Goal: Task Accomplishment & Management: Use online tool/utility

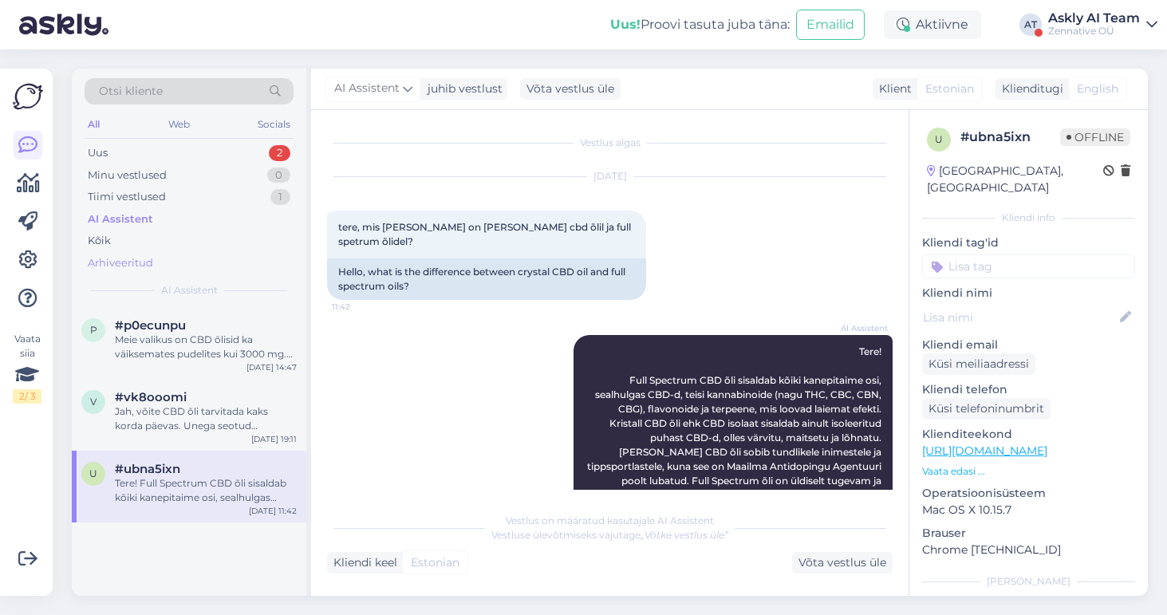
click at [106, 261] on div "Arhiveeritud" at bounding box center [120, 263] width 65 height 16
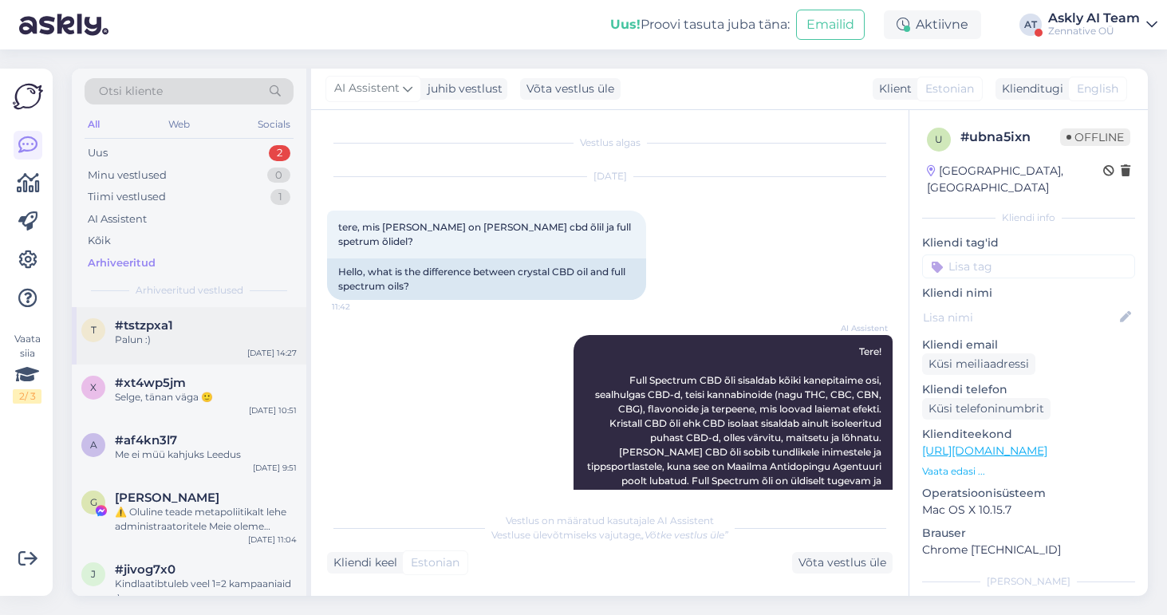
click at [204, 338] on div "Palun :)" at bounding box center [206, 340] width 182 height 14
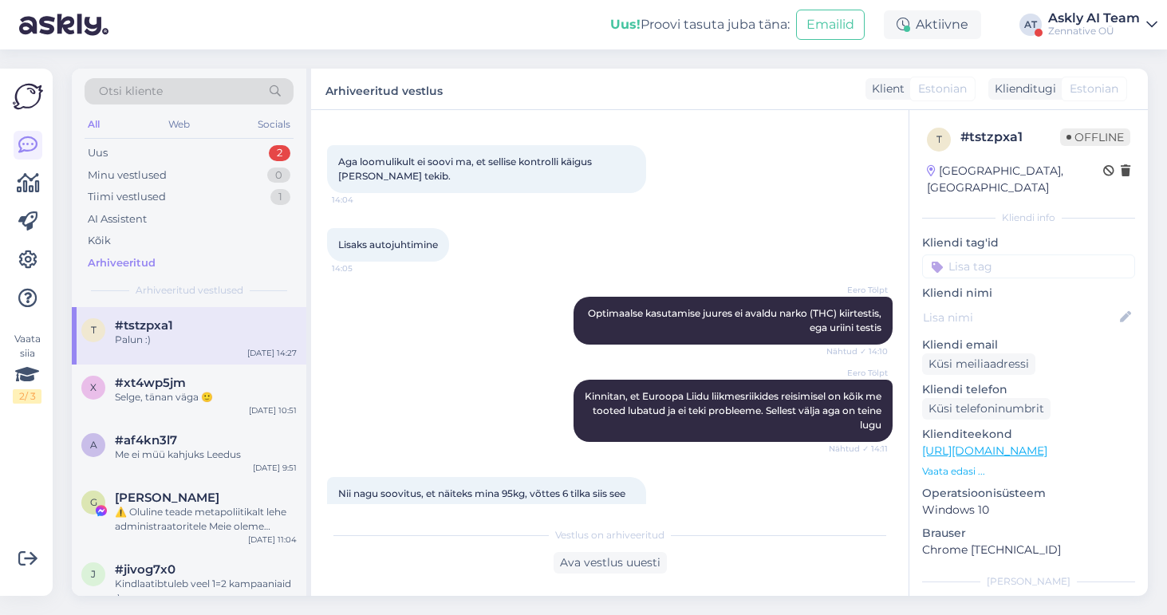
scroll to position [798, 0]
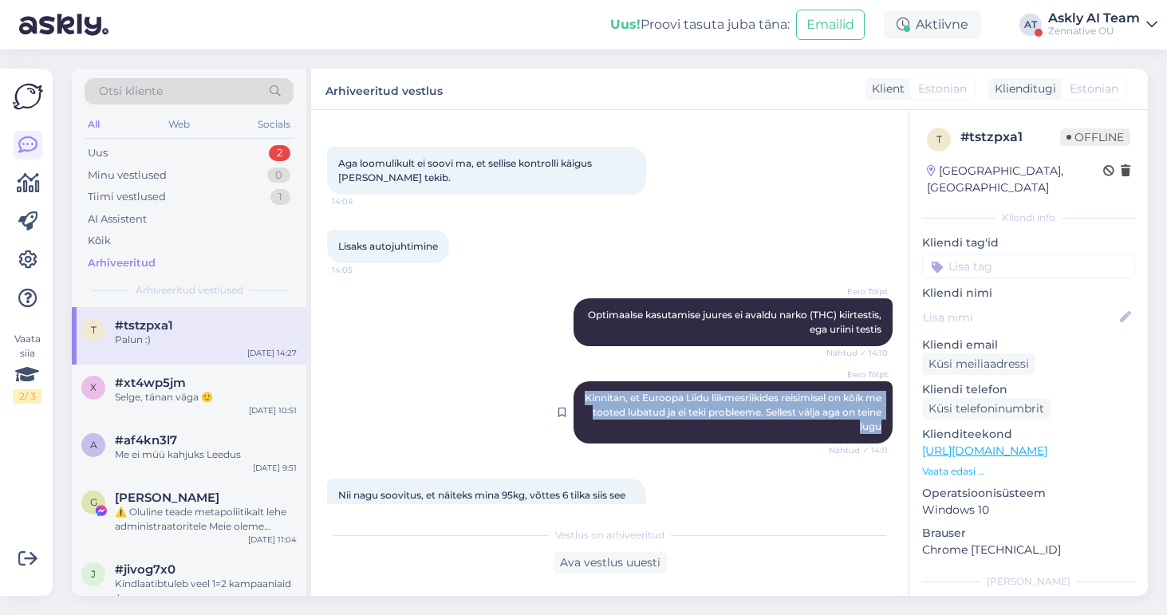
drag, startPoint x: 597, startPoint y: 381, endPoint x: 872, endPoint y: 425, distance: 278.7
click at [872, 425] on div "Eero Tölpt Kinnitan, et Euroopa Liidu liikmesriikides reisimisel on kõik me too…" at bounding box center [733, 412] width 319 height 62
copy span "Kinnitan, et Euroopa Liidu liikmesriikides reisimisel on kõik me tooted lubatud…"
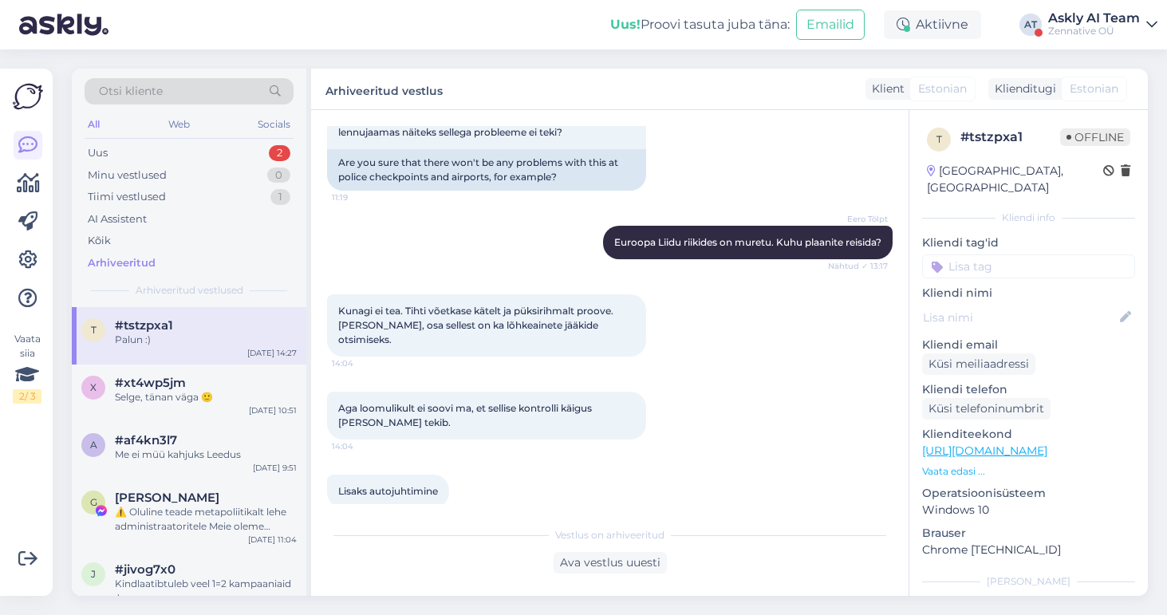
scroll to position [529, 0]
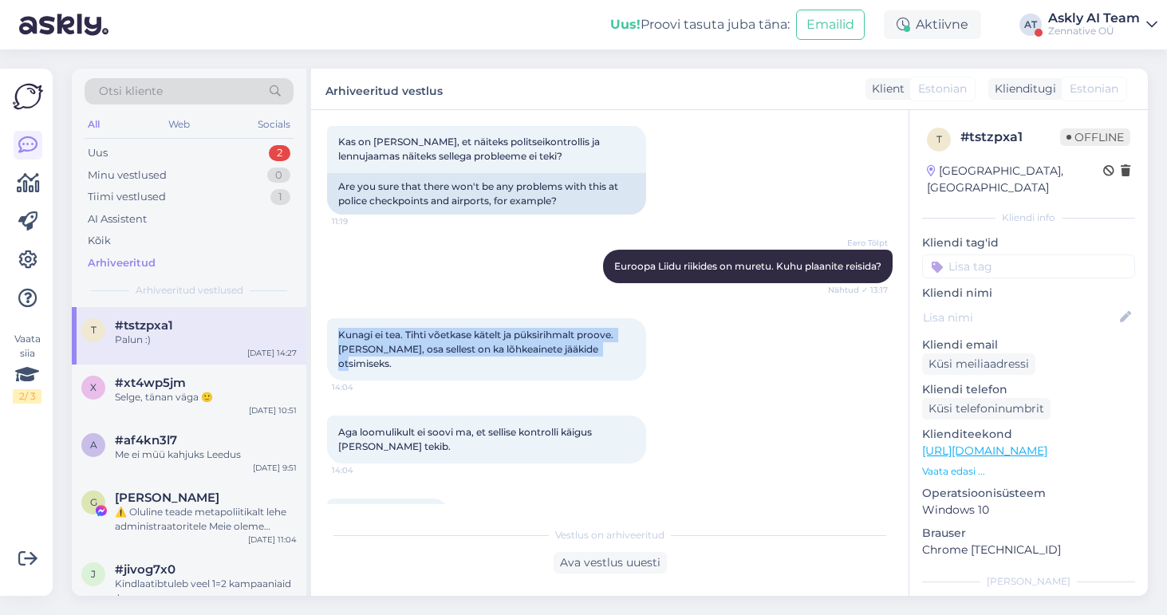
drag, startPoint x: 616, startPoint y: 351, endPoint x: 330, endPoint y: 331, distance: 286.3
click at [330, 331] on div "Kunagi ei tea. Tihti võetkase kätelt ja püksirihmalt proove. [PERSON_NAME], osa…" at bounding box center [486, 349] width 319 height 62
copy span "Kunagi ei tea. Tihti võetkase kätelt ja püksirihmalt proove. [PERSON_NAME], osa…"
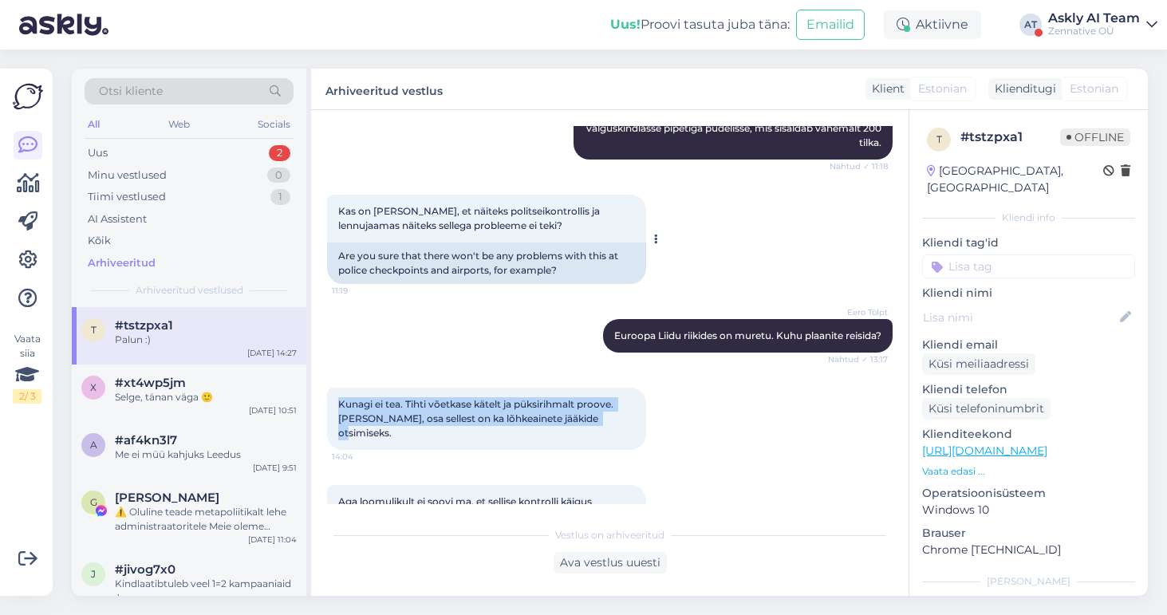
scroll to position [459, 0]
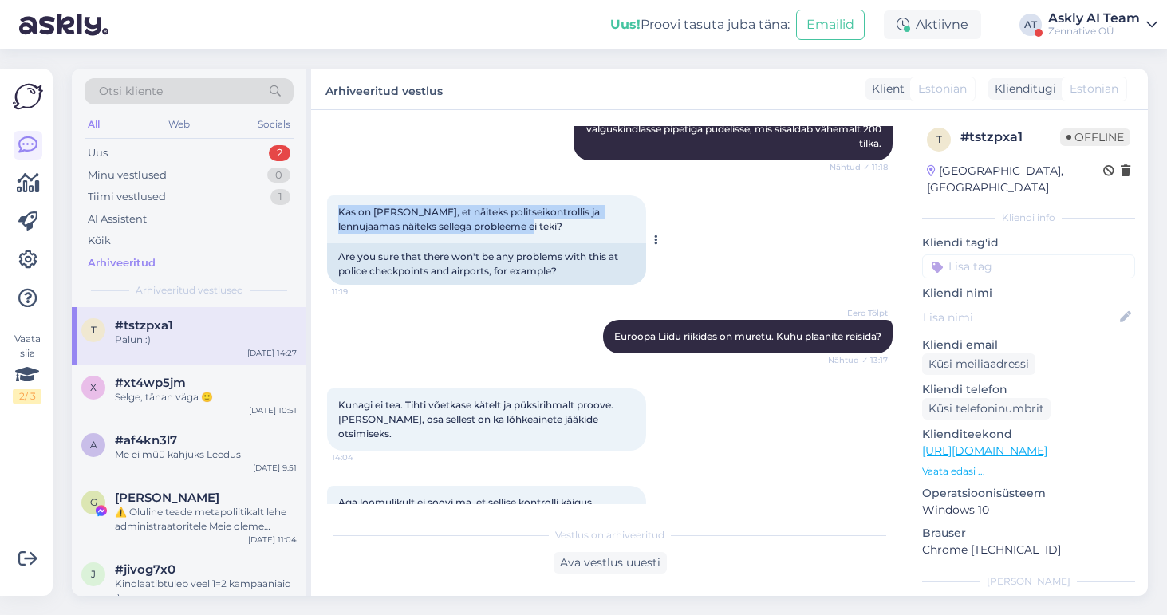
drag, startPoint x: 555, startPoint y: 226, endPoint x: 327, endPoint y: 211, distance: 227.8
click at [327, 211] on div "Kas on [PERSON_NAME], et näiteks politseikontrollis ja lennujaamas näiteks sell…" at bounding box center [486, 219] width 319 height 48
copy span "Kas on [PERSON_NAME], et näiteks politseikontrollis ja lennujaamas näiteks sell…"
click at [21, 260] on icon at bounding box center [27, 260] width 19 height 19
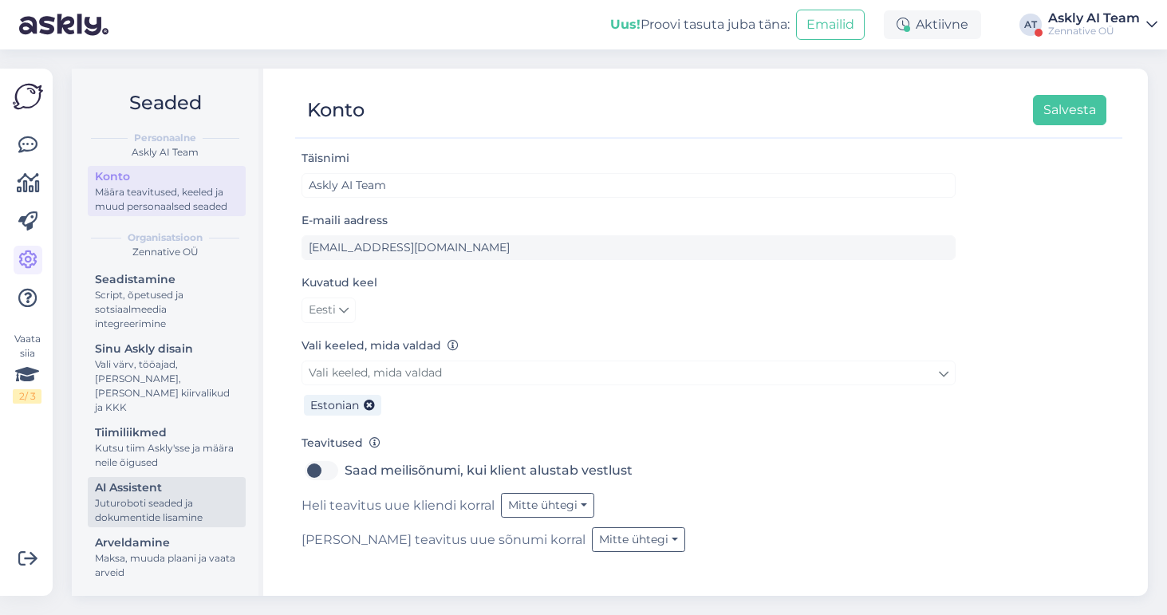
click at [211, 480] on div "AI Assistent" at bounding box center [167, 488] width 144 height 17
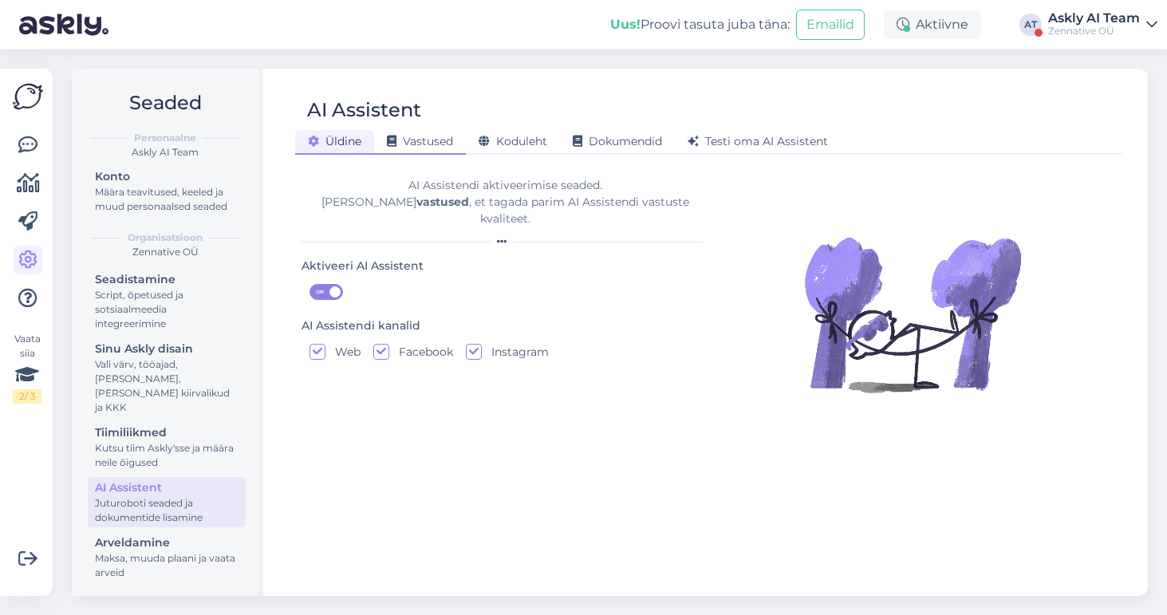
click at [429, 143] on span "Vastused" at bounding box center [420, 141] width 66 height 14
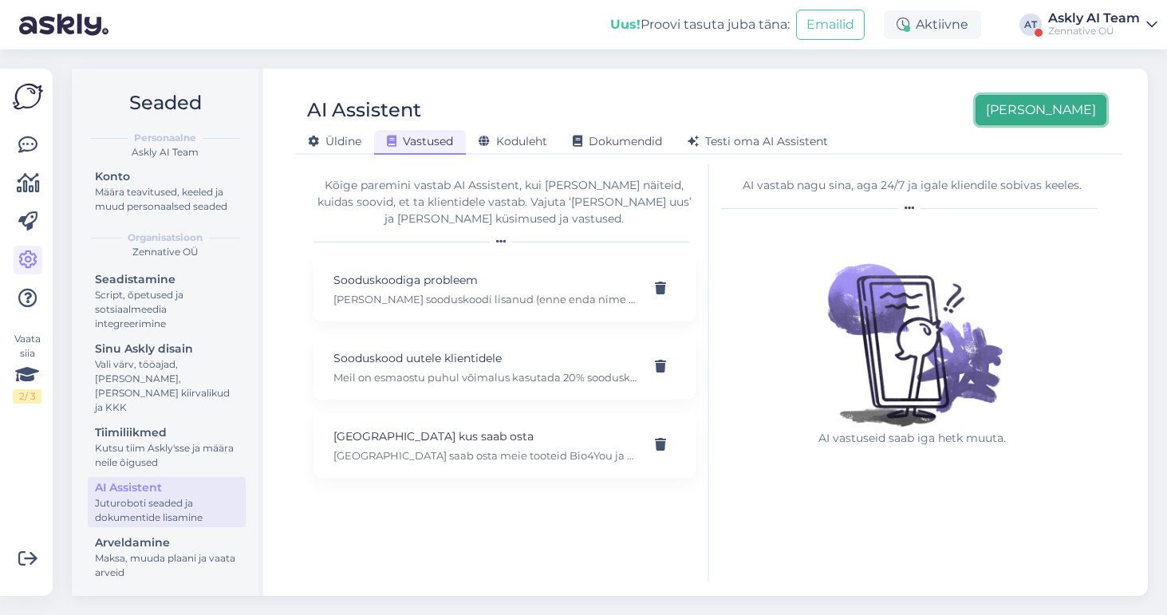
click at [1060, 109] on button "[PERSON_NAME]" at bounding box center [1041, 110] width 131 height 30
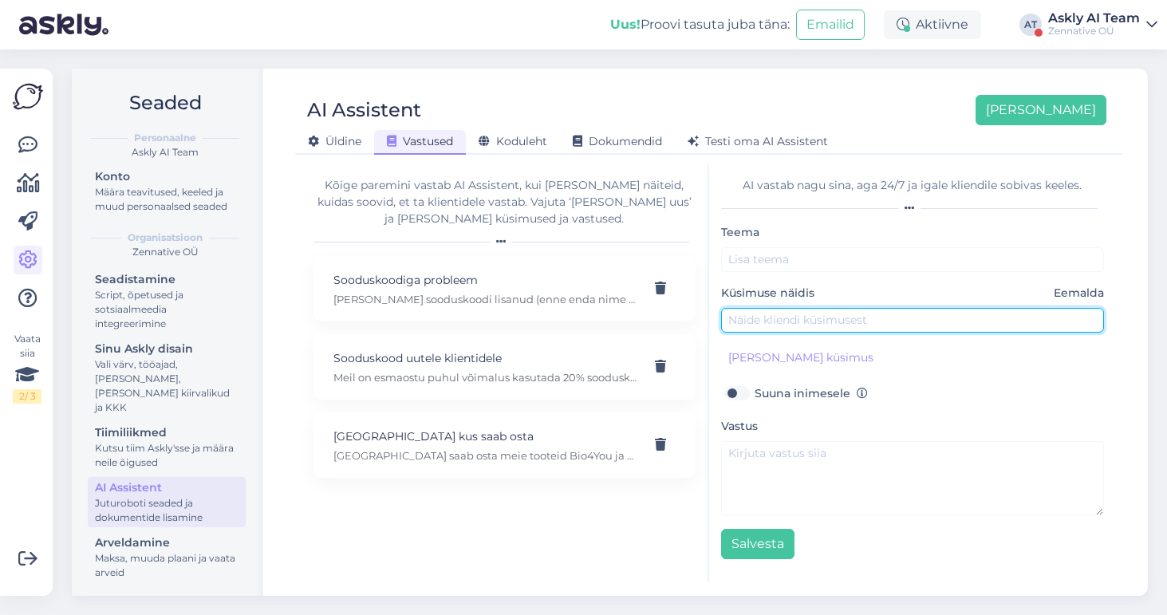
click at [740, 325] on input "text" at bounding box center [913, 320] width 384 height 25
paste input "Kas on [PERSON_NAME], et näiteks politseikontrollis ja lennujaamas näiteks sell…"
type input "Kas on [PERSON_NAME], et näiteks politseikontrollis ja lennujaamas näiteks sell…"
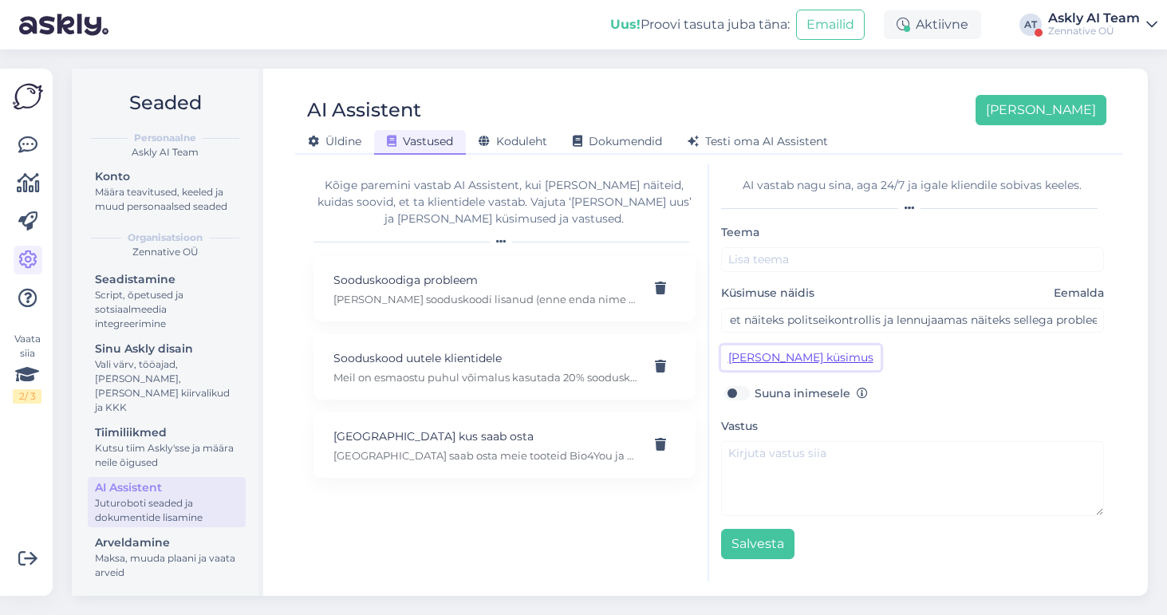
click at [740, 351] on button "[PERSON_NAME] küsimus" at bounding box center [801, 357] width 160 height 25
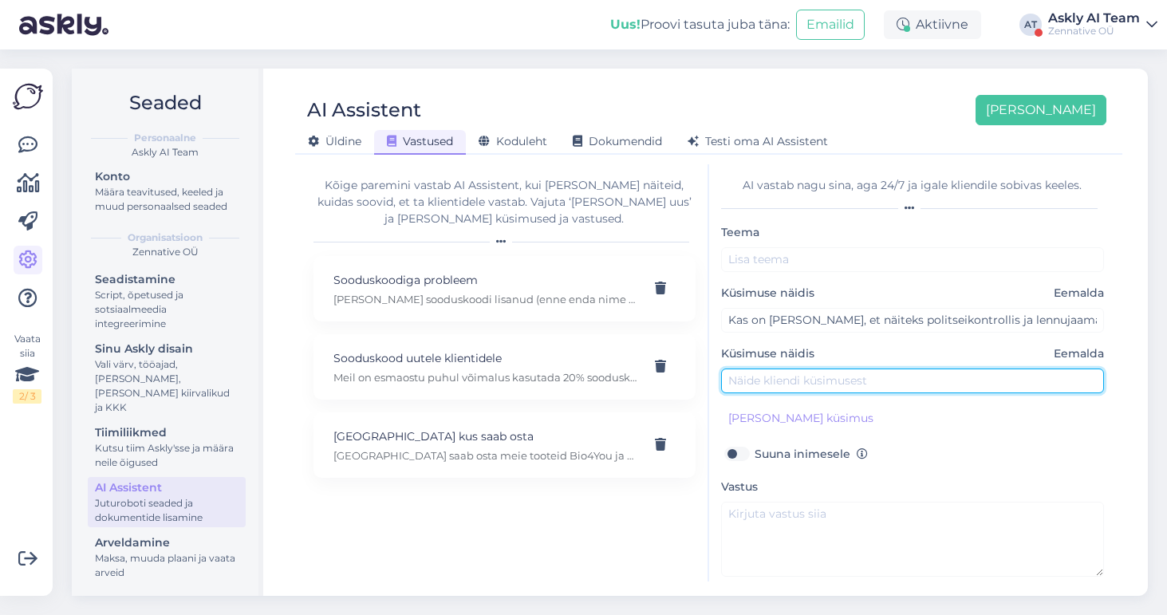
click at [788, 378] on input "text" at bounding box center [913, 381] width 384 height 25
paste input "Kunagi ei tea. Tihti võetkase kätelt ja püksirihmalt proove."
drag, startPoint x: 822, startPoint y: 380, endPoint x: 852, endPoint y: 379, distance: 30.3
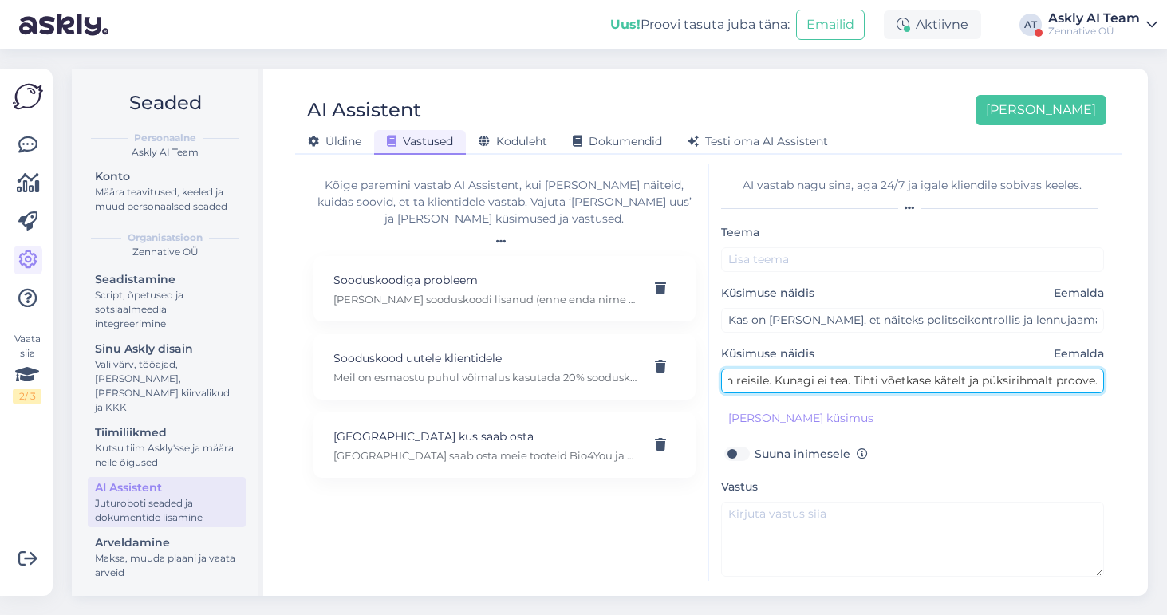
click at [852, 379] on input "Lähen reisile. Kunagi ei tea. Tihti võetkase kätelt ja püksirihmalt proove." at bounding box center [913, 381] width 384 height 25
drag, startPoint x: 875, startPoint y: 380, endPoint x: 844, endPoint y: 380, distance: 31.1
click at [844, 380] on input "Lähen reisile. Kunagi ei tea. Tihti võetkase kätelt ja püksirihmalt proove." at bounding box center [913, 381] width 384 height 25
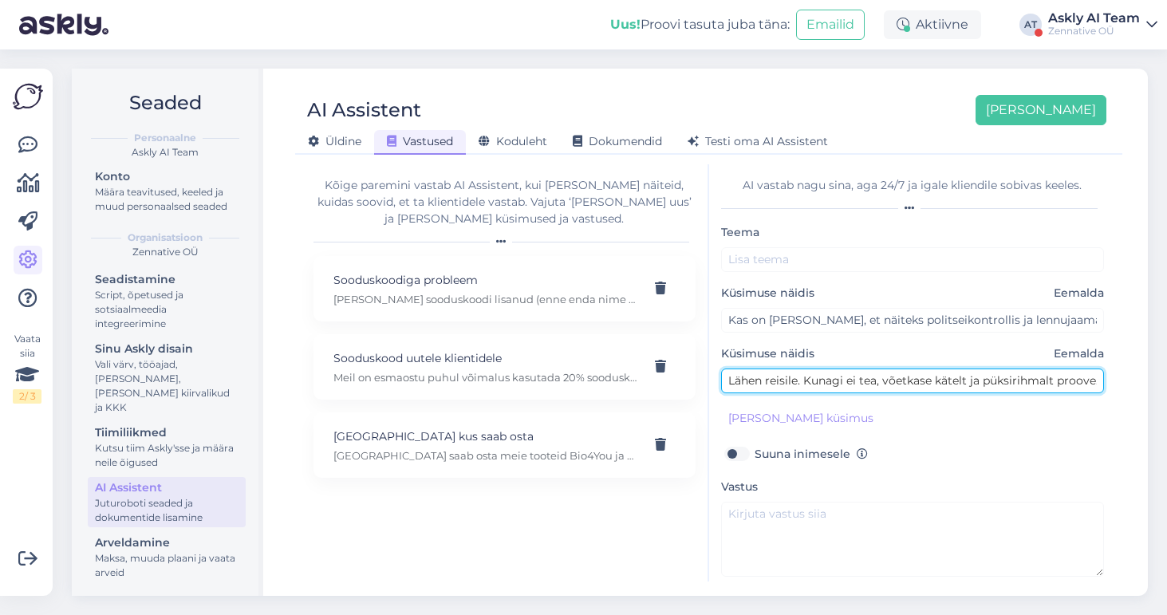
click at [807, 381] on input "Lähen reisile. Kunagi ei tea, võetkase kätelt ja püksirihmalt proove." at bounding box center [913, 381] width 384 height 25
type input "Lähen reisile. Kas on turvaline? Kunagi ei tea, võetkase kätelt ja püksirihmalt…"
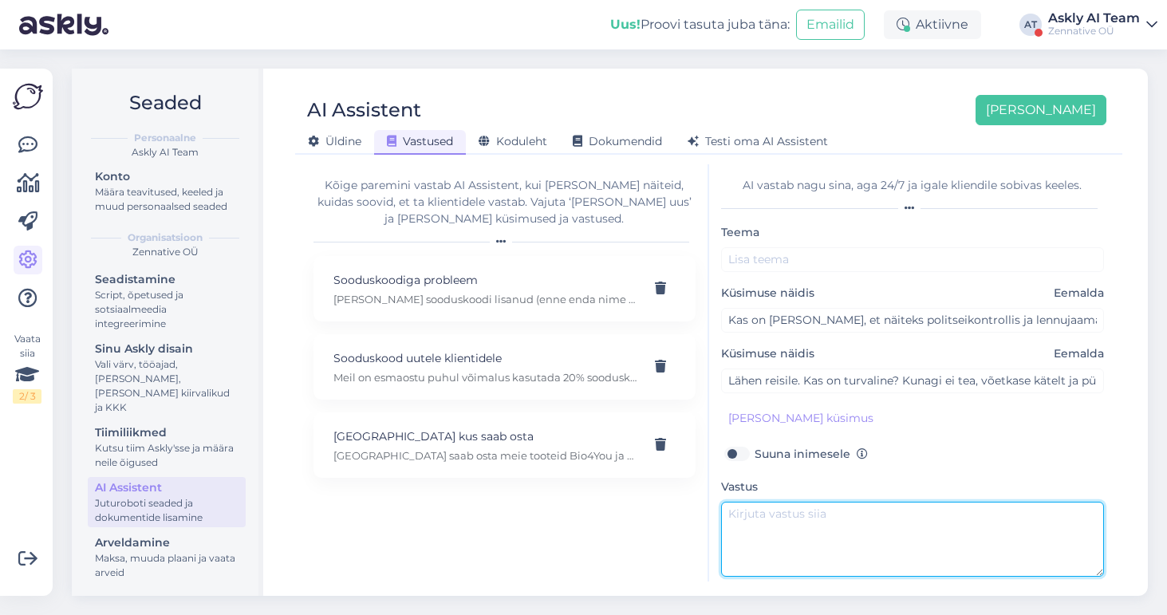
click at [818, 527] on textarea at bounding box center [913, 539] width 384 height 75
paste textarea "Kinnitan, et Euroopa Liidu liikmesriikides reisimisel on kõik me tooted lubatud…"
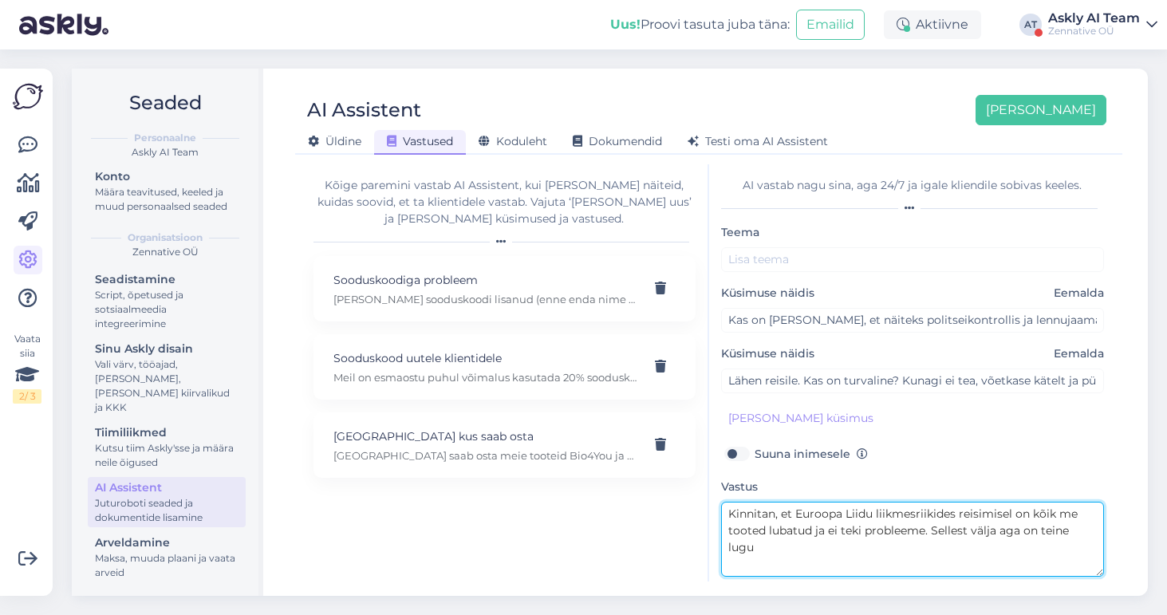
drag, startPoint x: 777, startPoint y: 514, endPoint x: 709, endPoint y: 514, distance: 67.8
click at [709, 514] on div "AI vastab nagu sina, aga 24/7 [PERSON_NAME] kliendile sobivas keeles. Teema Küs…" at bounding box center [913, 372] width 408 height 417
click at [818, 543] on textarea "[PERSON_NAME] kinnitada, et Euroopa Liidu liikmesriikides reisimisel on kõik me…" at bounding box center [913, 539] width 384 height 75
click at [814, 547] on textarea "[PERSON_NAME] kinnitada, et Euroopa Liidu liikmesriikides reisimisel on kõik me…" at bounding box center [913, 539] width 384 height 75
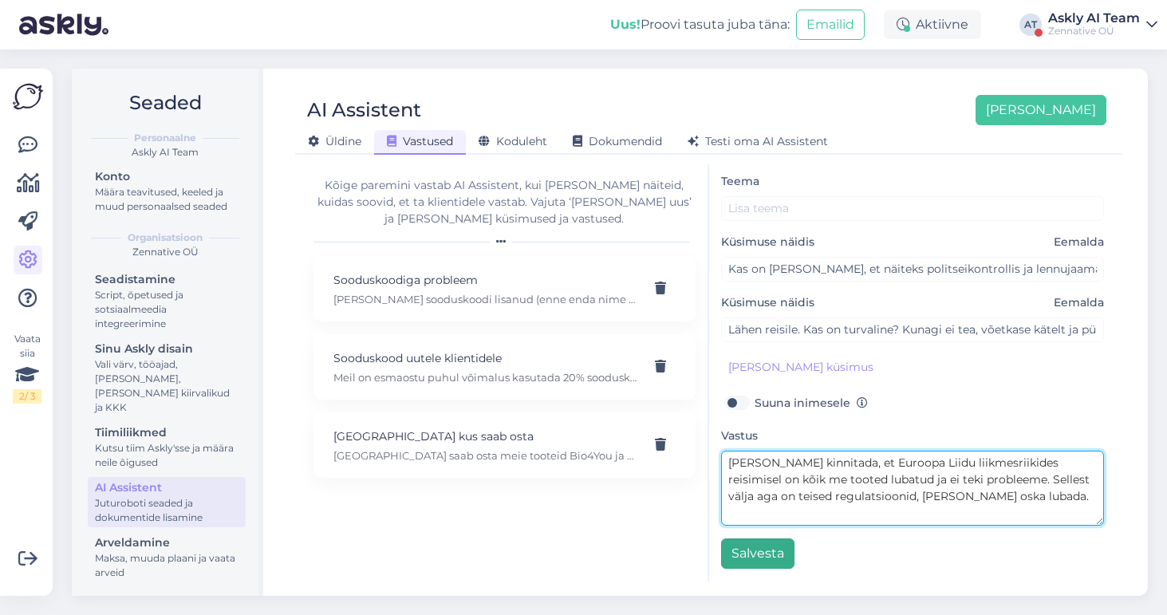
type textarea "[PERSON_NAME] kinnitada, et Euroopa Liidu liikmesriikides reisimisel on kõik me…"
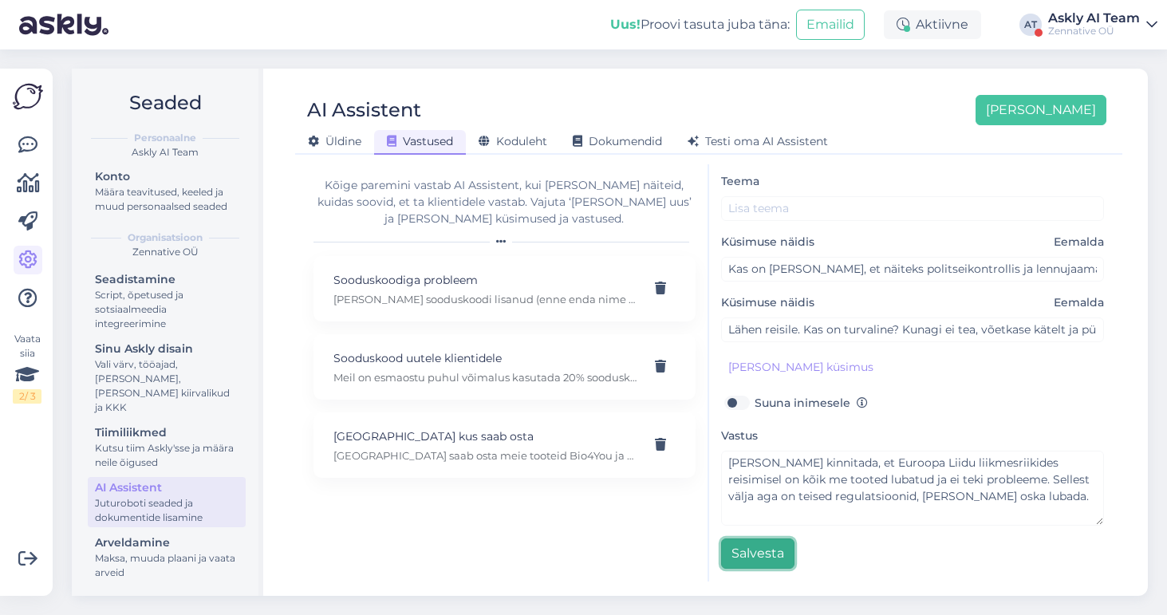
click at [774, 556] on button "Salvesta" at bounding box center [757, 554] width 73 height 30
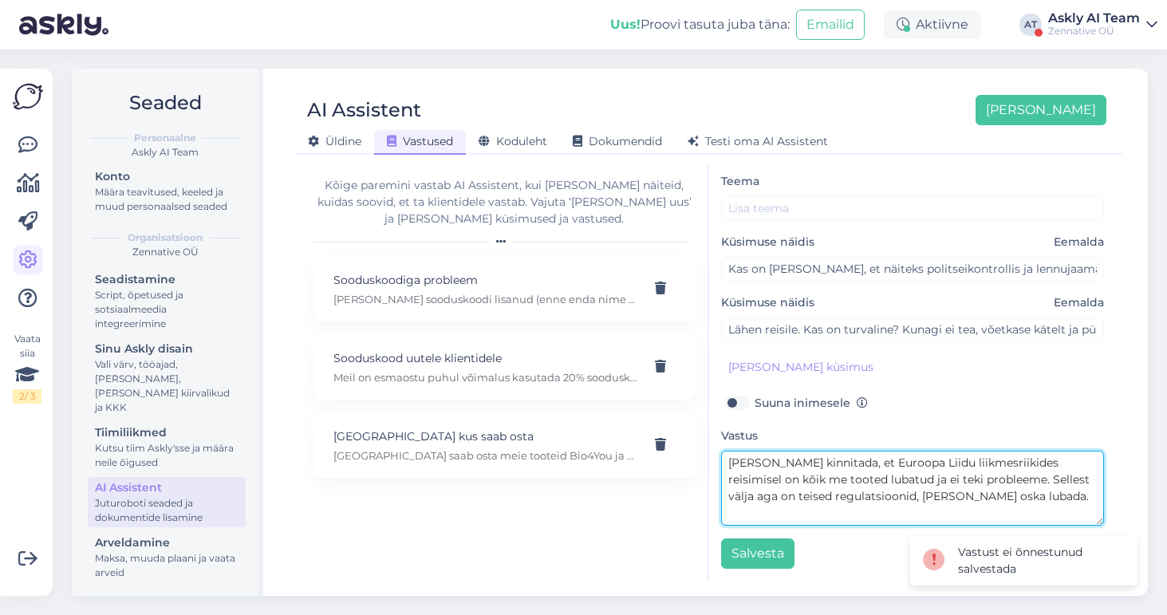
click at [849, 484] on textarea "[PERSON_NAME] kinnitada, et Euroopa Liidu liikmesriikides reisimisel on kõik me…" at bounding box center [913, 488] width 384 height 75
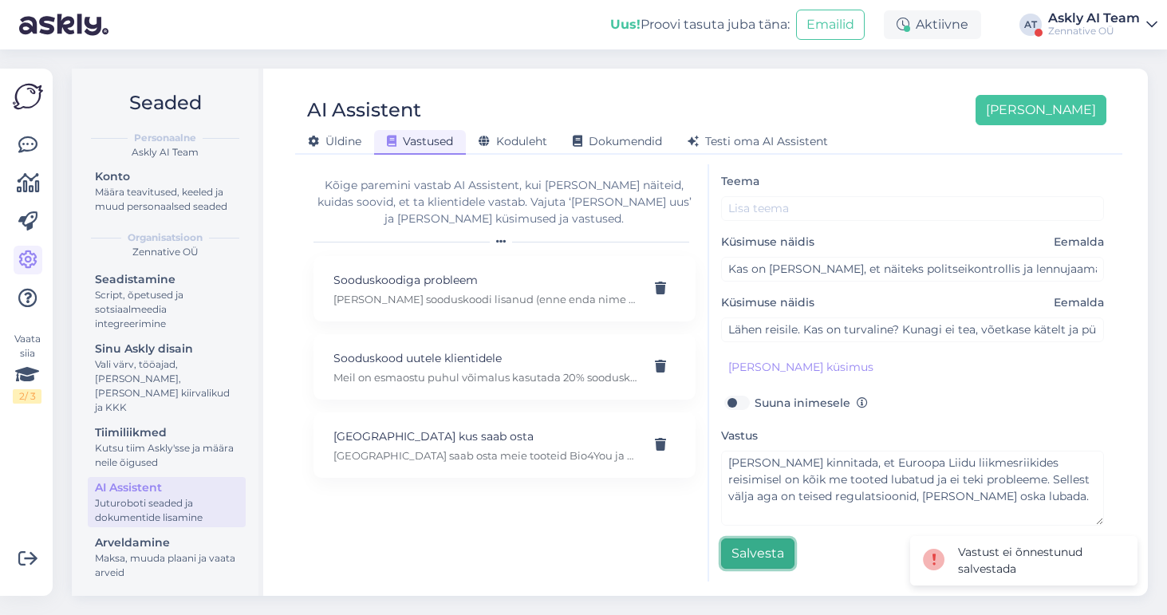
click at [760, 559] on button "Salvesta" at bounding box center [757, 554] width 73 height 30
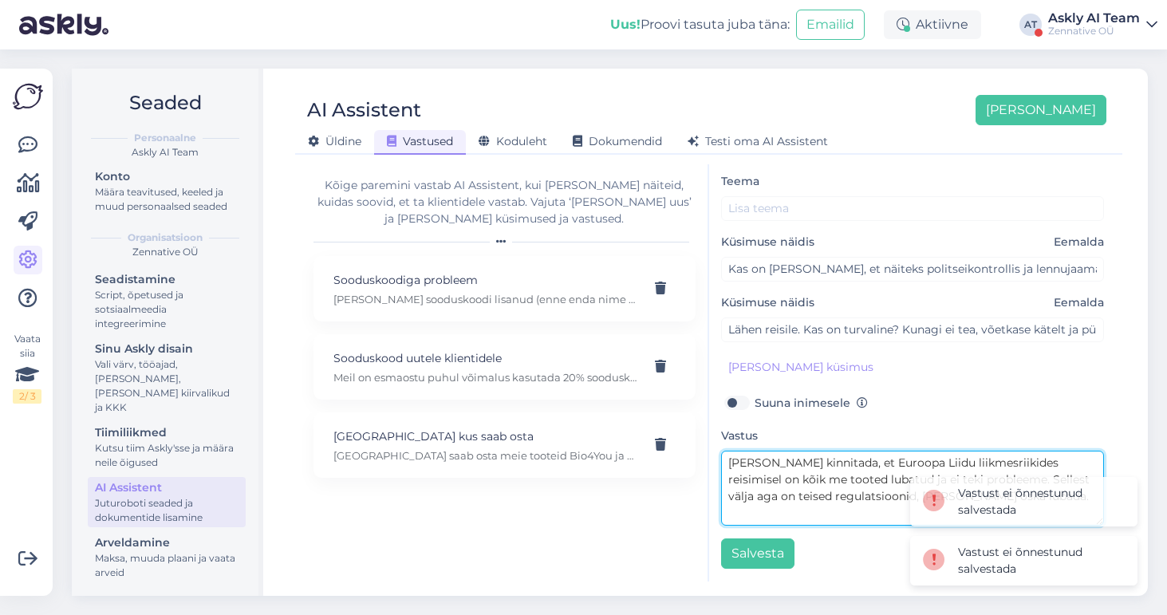
click at [748, 493] on textarea "[PERSON_NAME] kinnitada, et Euroopa Liidu liikmesriikides reisimisel on kõik me…" at bounding box center [913, 488] width 384 height 75
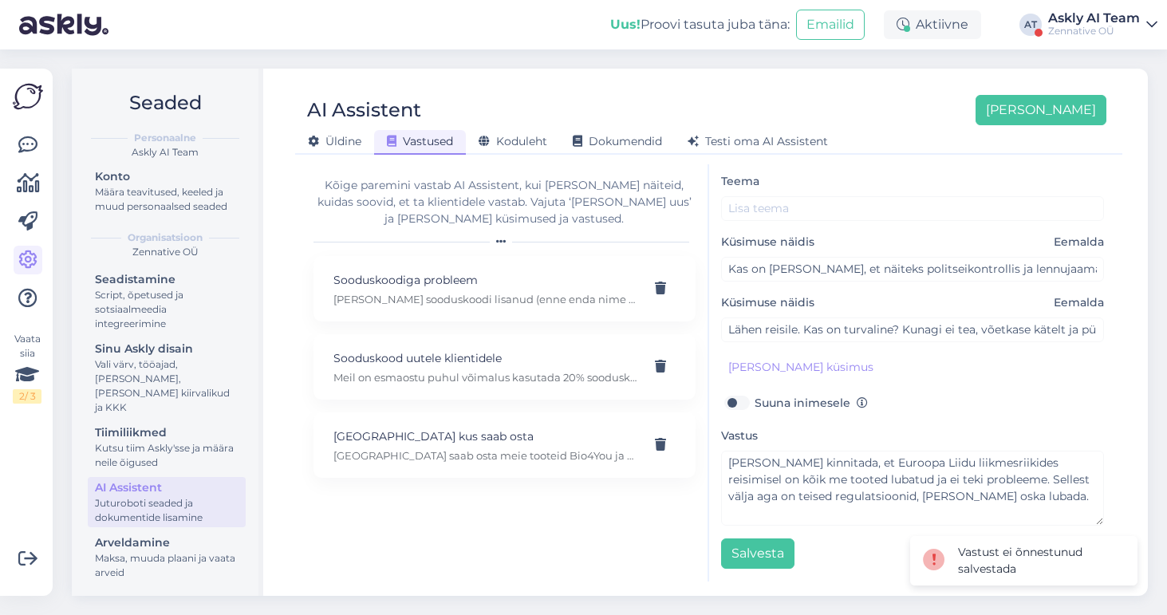
click at [739, 194] on div "Teema" at bounding box center [913, 196] width 384 height 49
click at [745, 211] on input "text" at bounding box center [913, 208] width 384 height 25
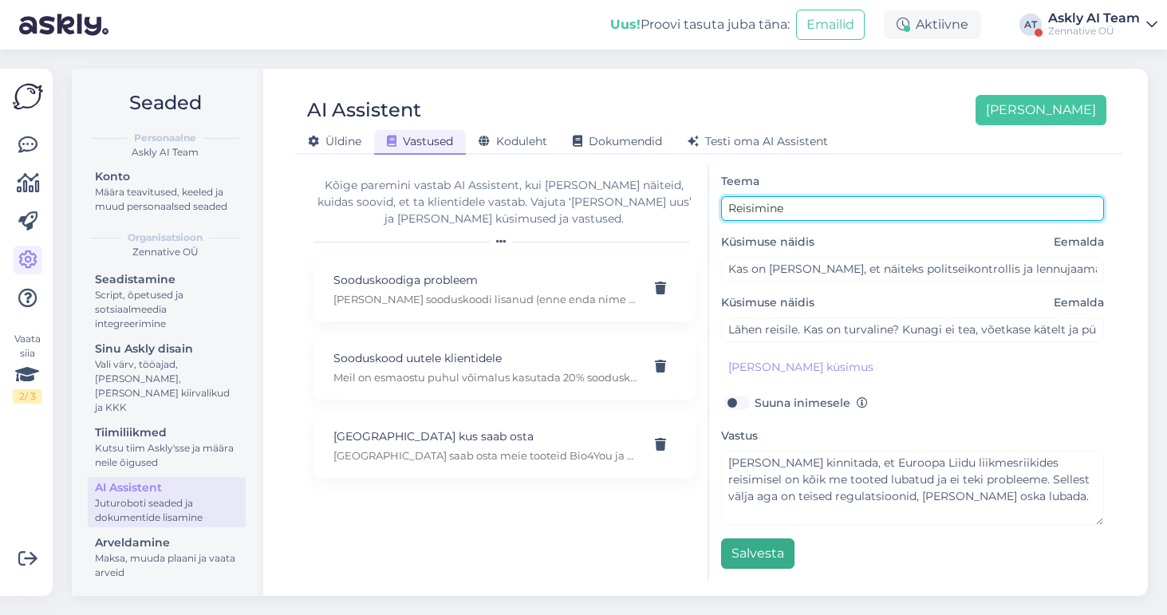
type input "Reisimine"
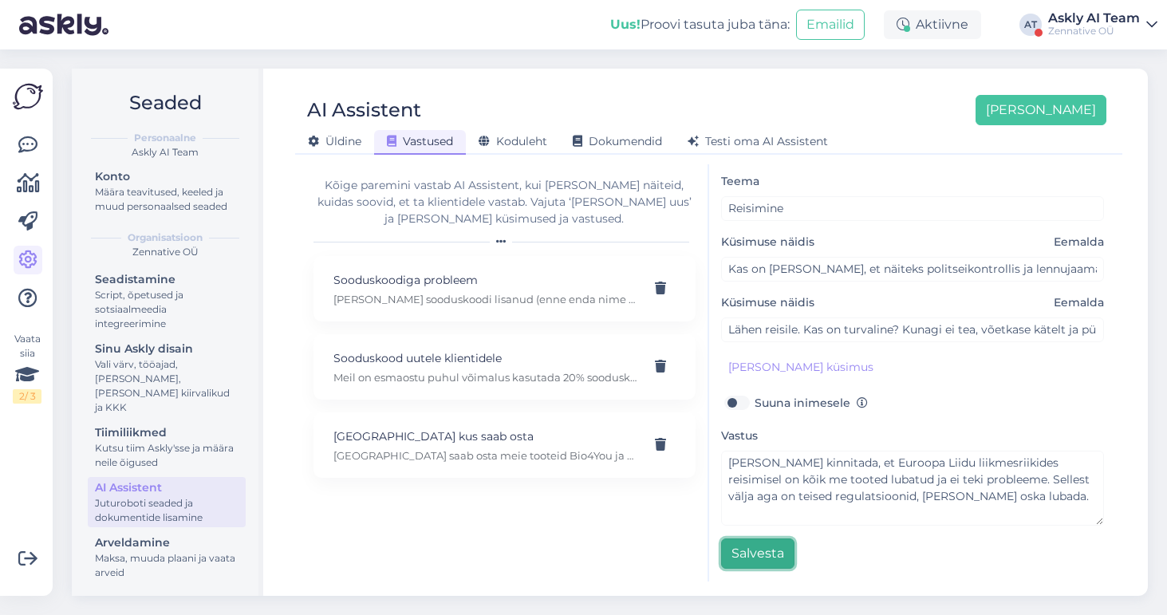
click at [755, 555] on button "Salvesta" at bounding box center [757, 554] width 73 height 30
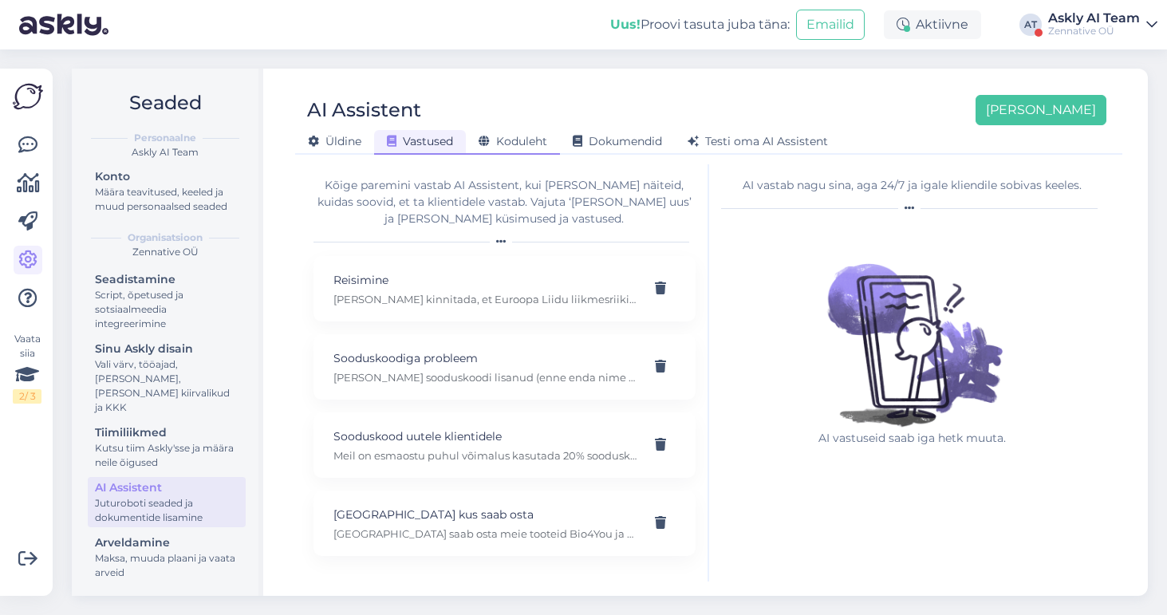
click at [529, 139] on span "Koduleht" at bounding box center [513, 141] width 69 height 14
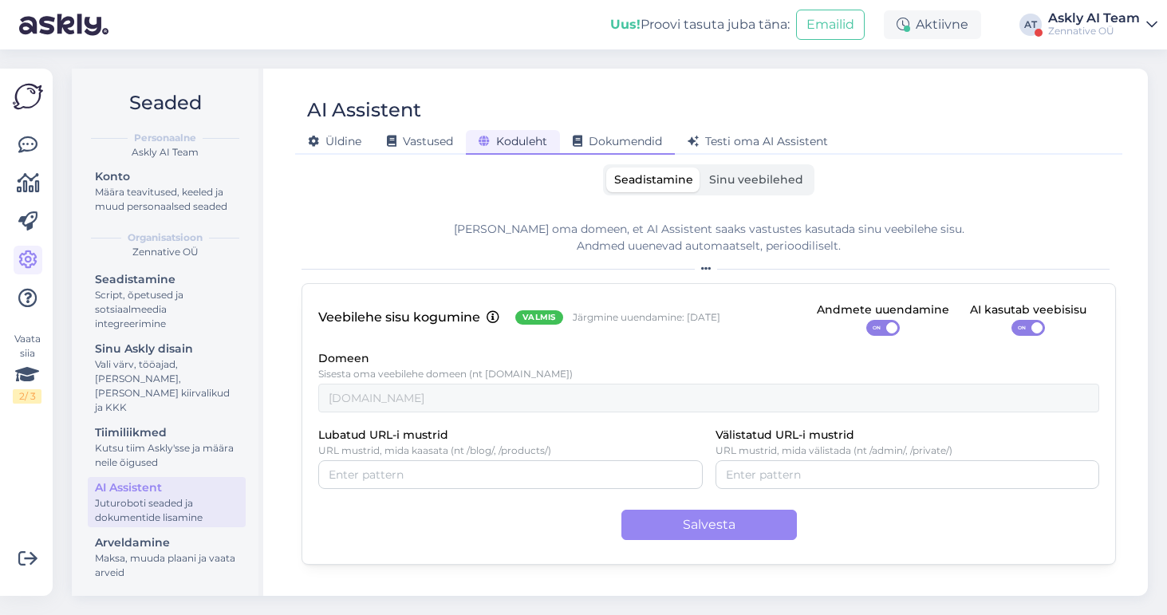
click at [631, 145] on span "Dokumendid" at bounding box center [617, 141] width 89 height 14
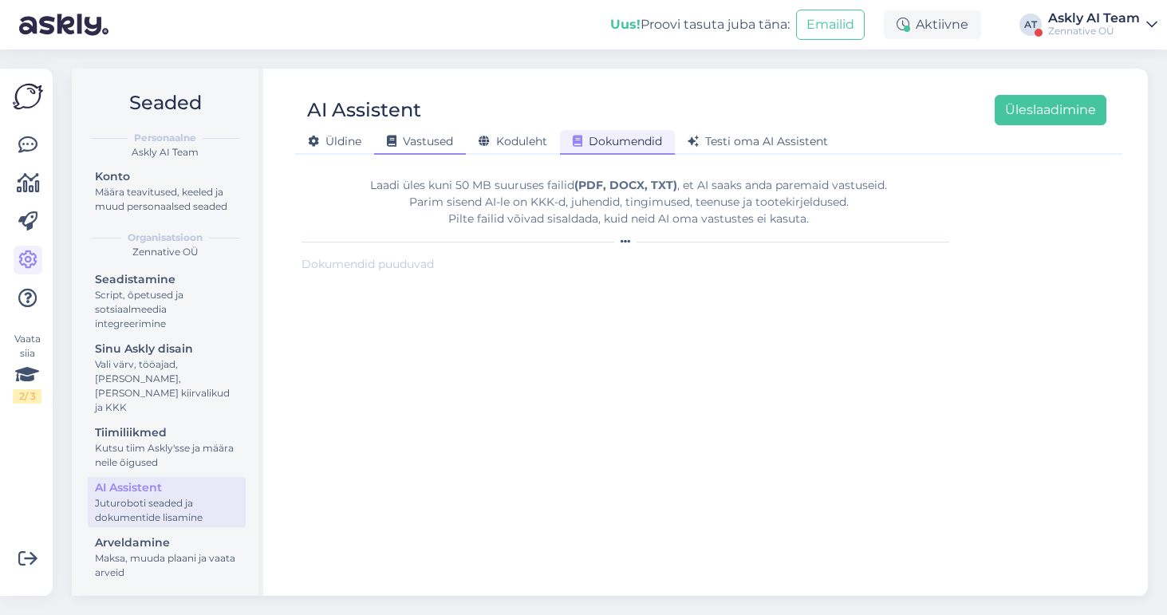
click at [436, 136] on span "Vastused" at bounding box center [420, 141] width 66 height 14
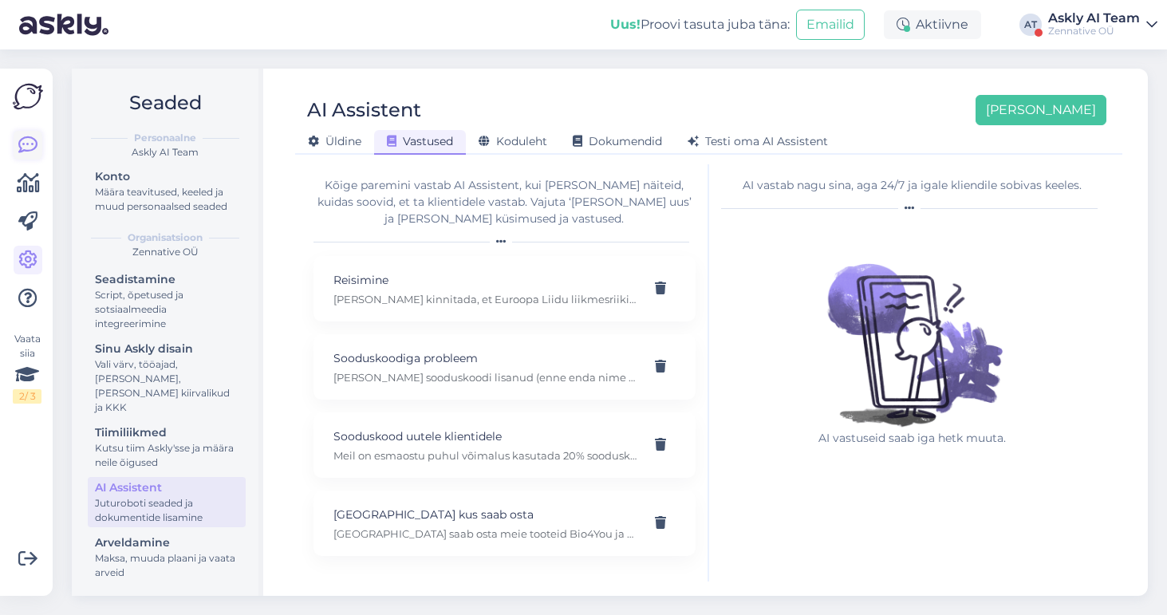
click at [30, 145] on icon at bounding box center [27, 145] width 19 height 19
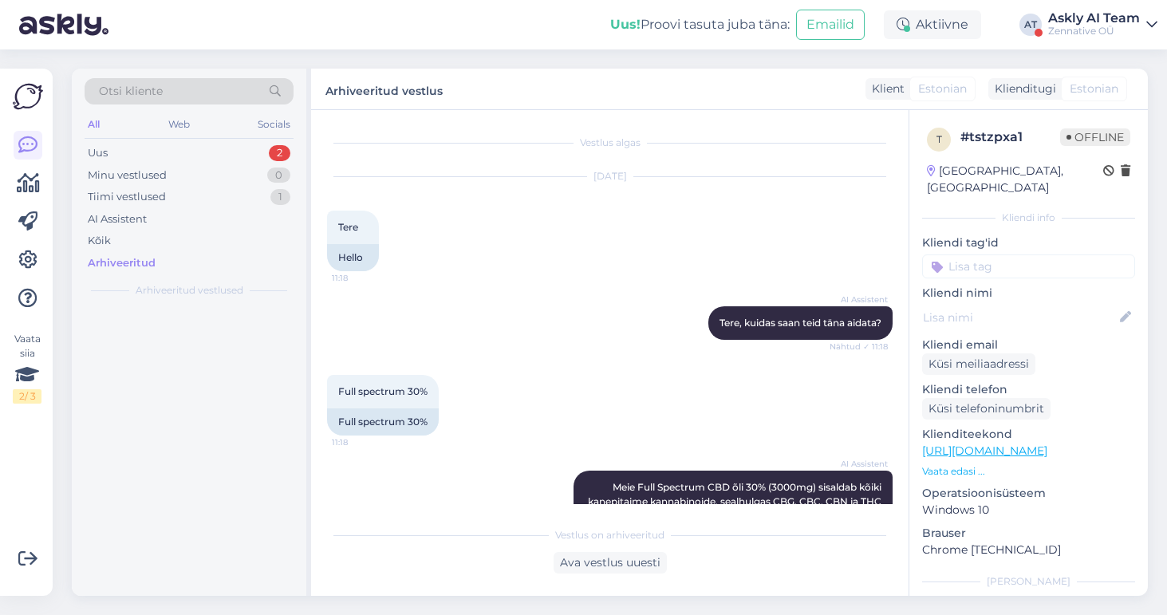
scroll to position [2185, 0]
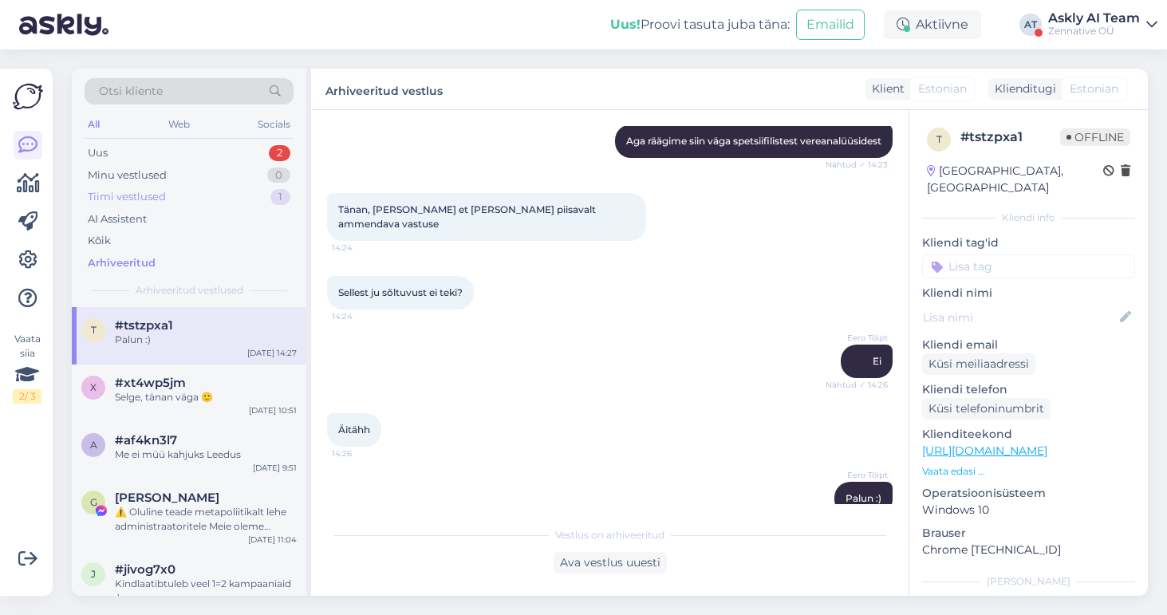
click at [193, 192] on div "Tiimi vestlused 1" at bounding box center [189, 197] width 209 height 22
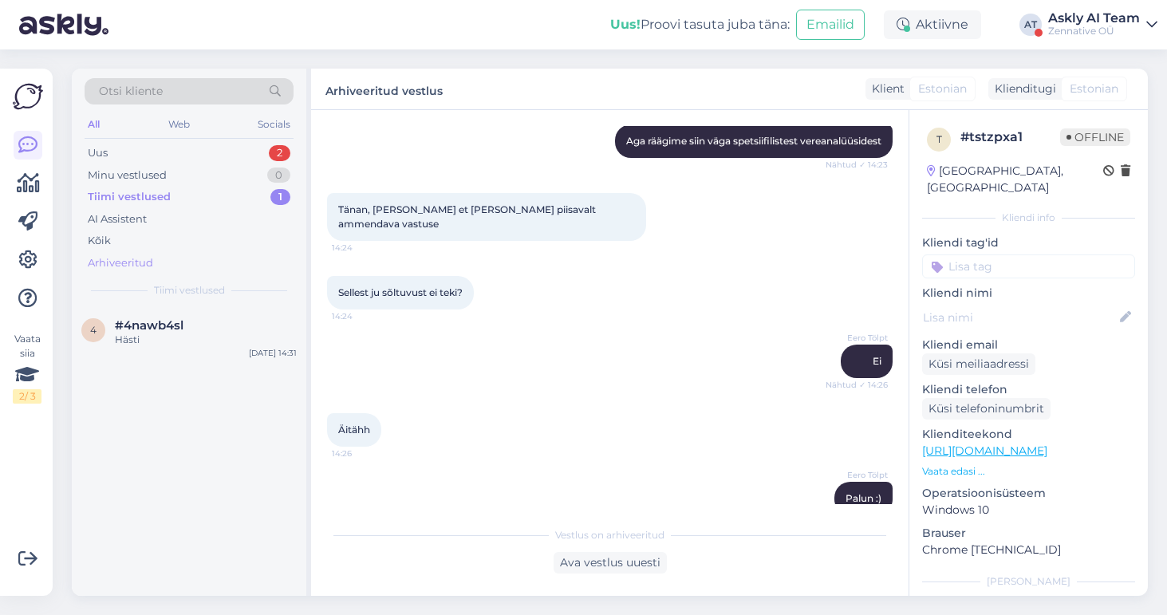
click at [141, 269] on div "Arhiveeritud" at bounding box center [120, 263] width 65 height 16
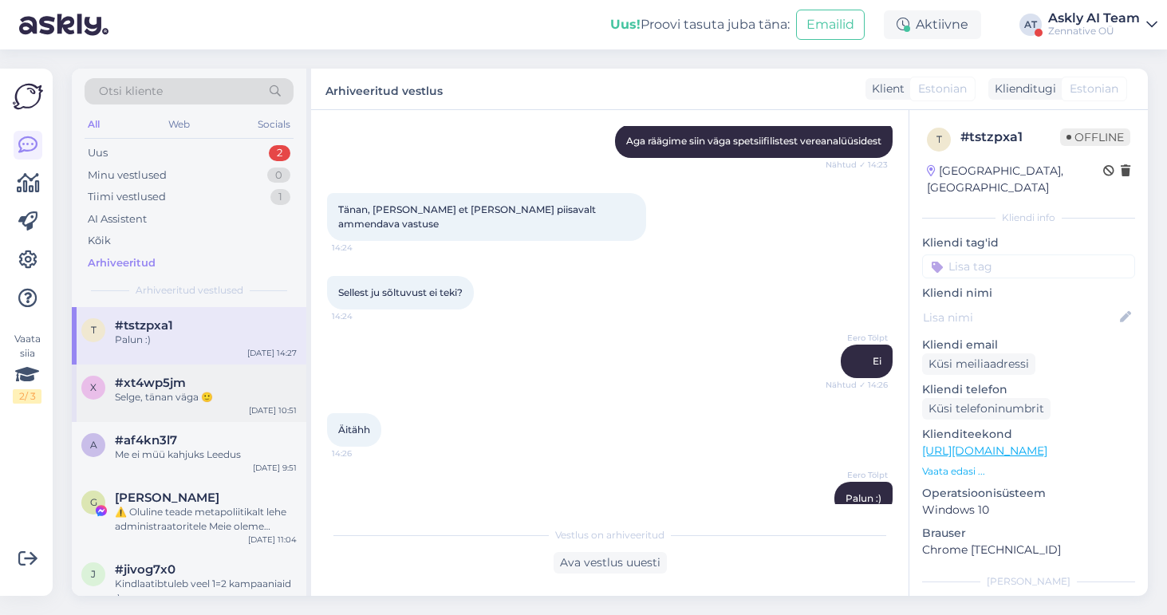
click at [255, 399] on div "Selge, tänan väga 🙂" at bounding box center [206, 397] width 182 height 14
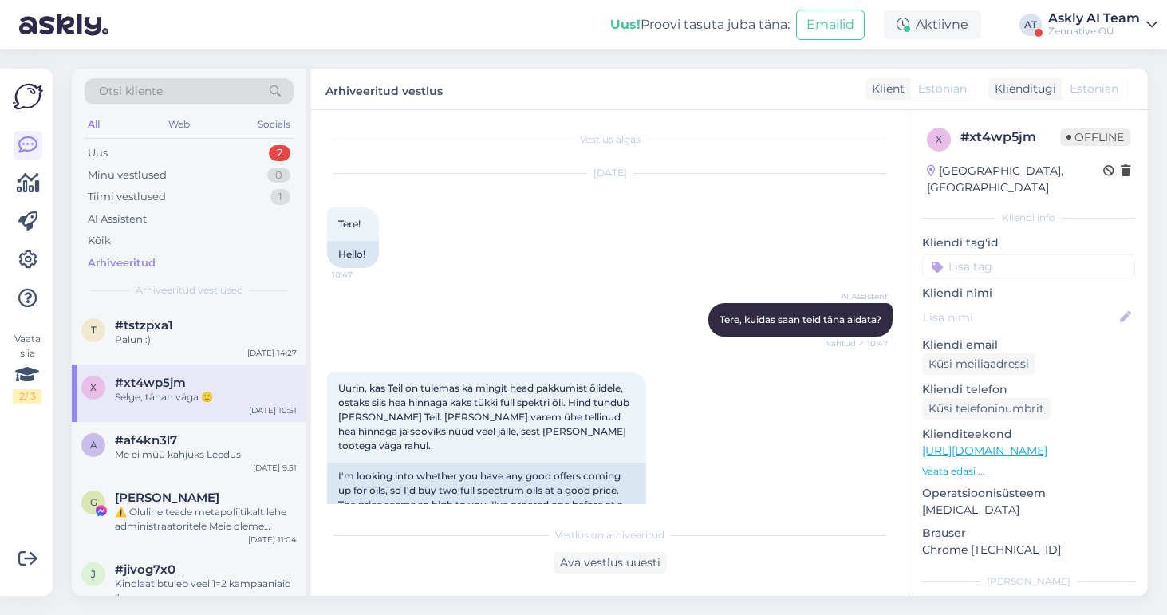
scroll to position [271, 0]
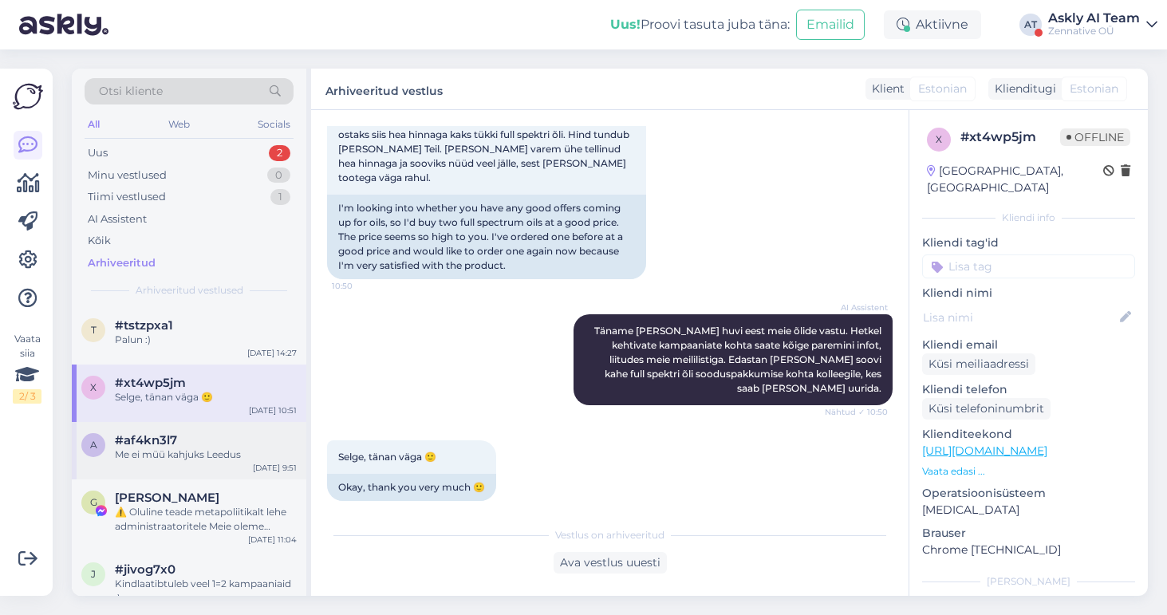
click at [192, 445] on div "#af4kn3l7" at bounding box center [206, 440] width 182 height 14
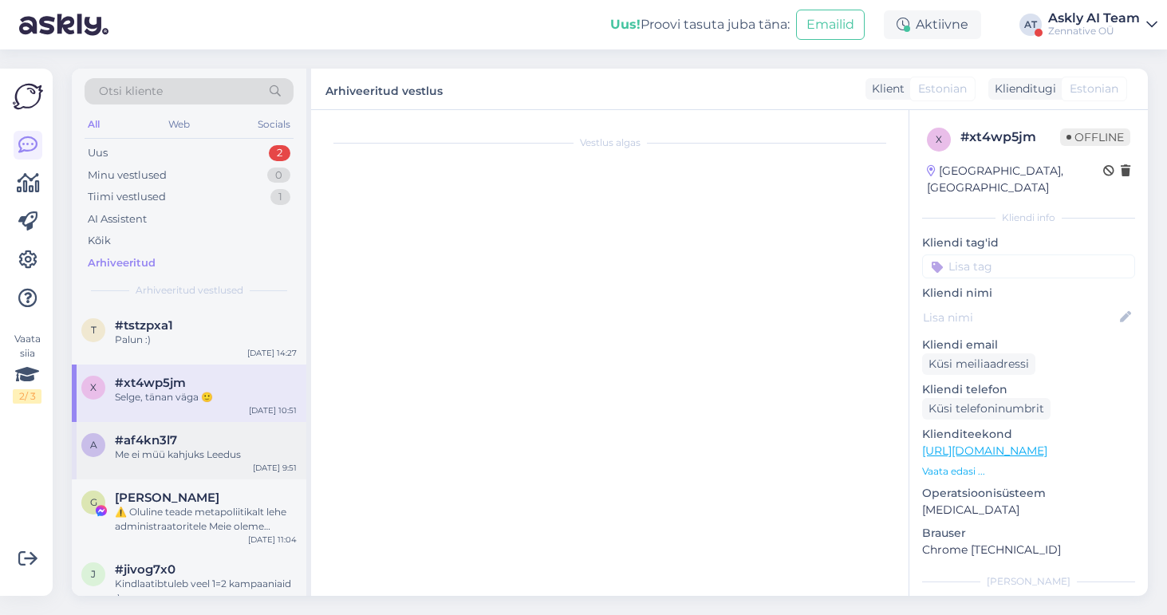
scroll to position [34, 0]
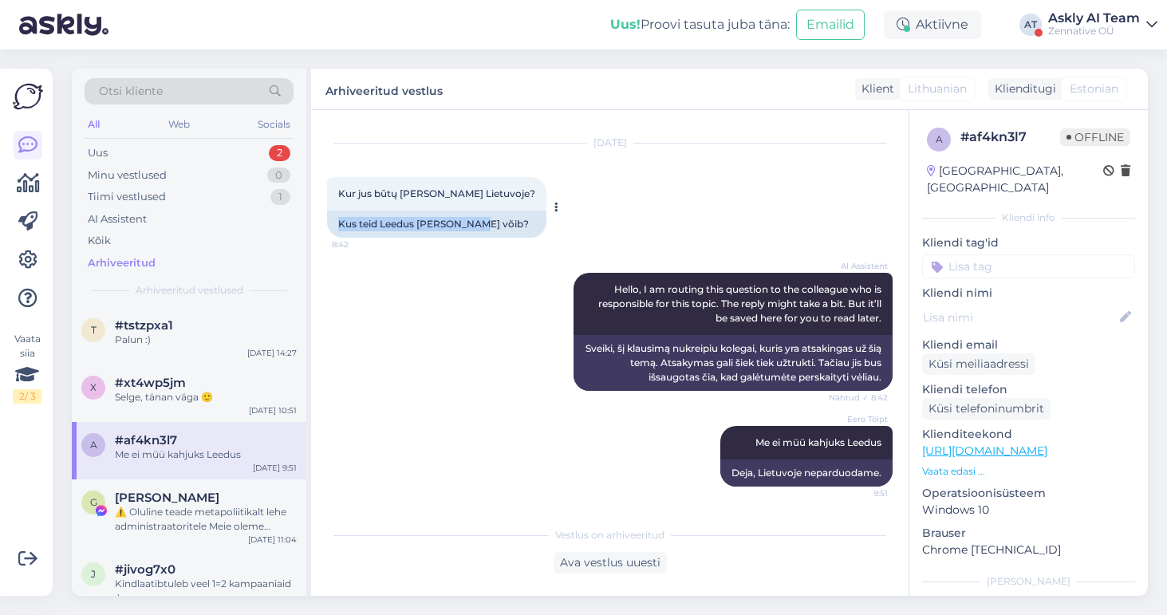
drag, startPoint x: 491, startPoint y: 221, endPoint x: 338, endPoint y: 221, distance: 153.2
click at [338, 221] on div "Kus teid Leedus [PERSON_NAME] võib?" at bounding box center [436, 224] width 219 height 27
copy div "Kus teid Leedus [PERSON_NAME] võib?"
click at [19, 258] on icon at bounding box center [27, 260] width 19 height 19
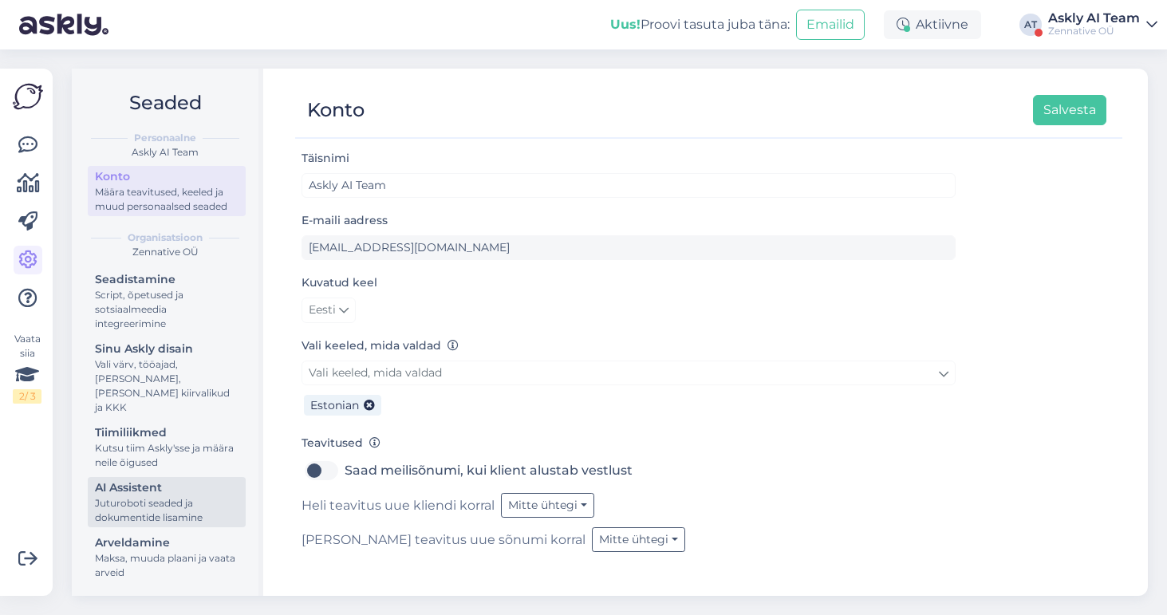
click at [175, 496] on div "Juturoboti seaded ja dokumentide lisamine" at bounding box center [167, 510] width 144 height 29
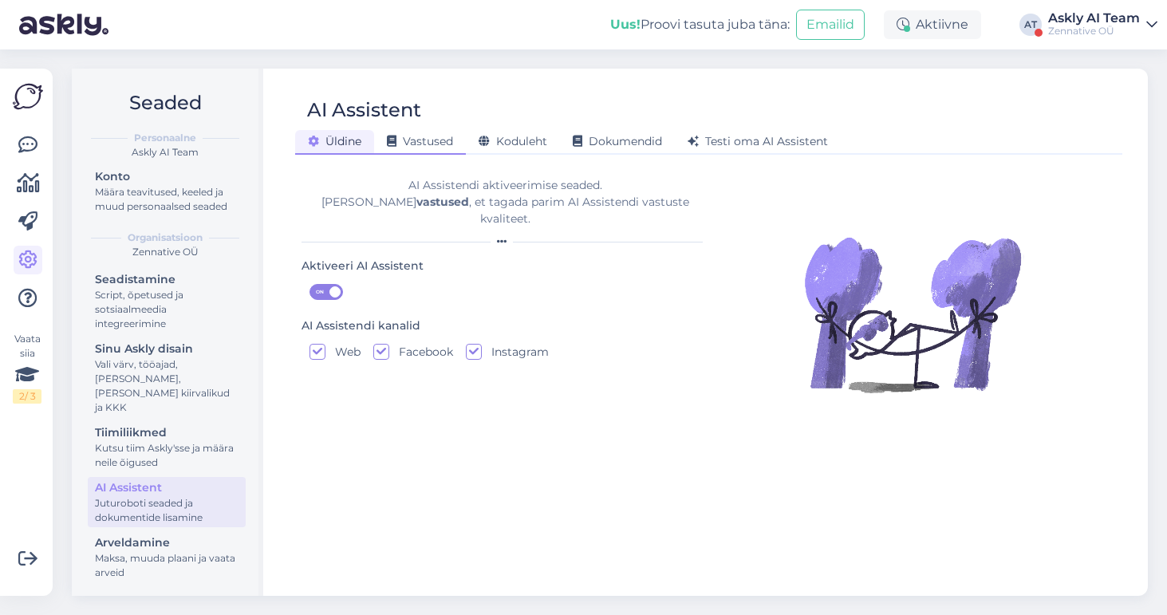
click at [428, 140] on span "Vastused" at bounding box center [420, 141] width 66 height 14
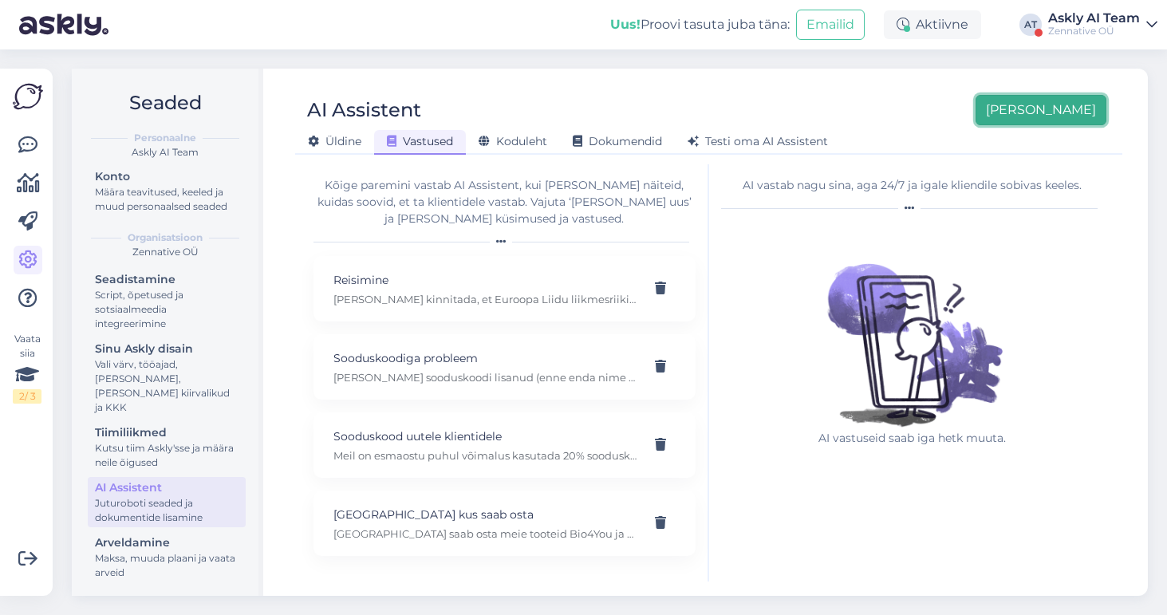
click at [1064, 109] on button "[PERSON_NAME]" at bounding box center [1041, 110] width 131 height 30
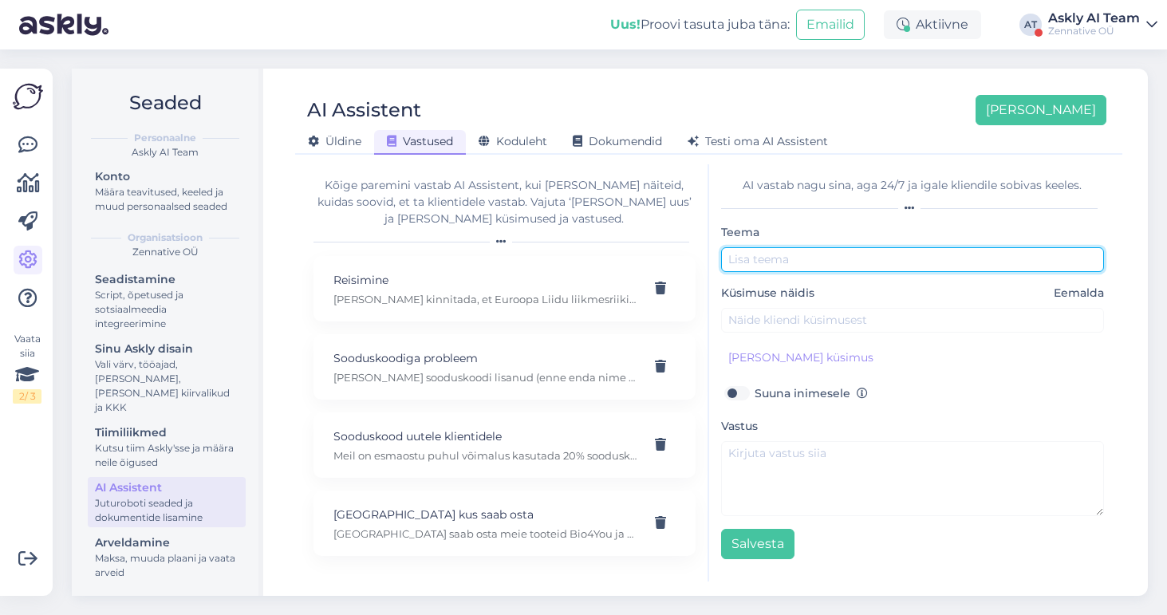
click at [814, 267] on input "text" at bounding box center [913, 259] width 384 height 25
type input "Leedu"
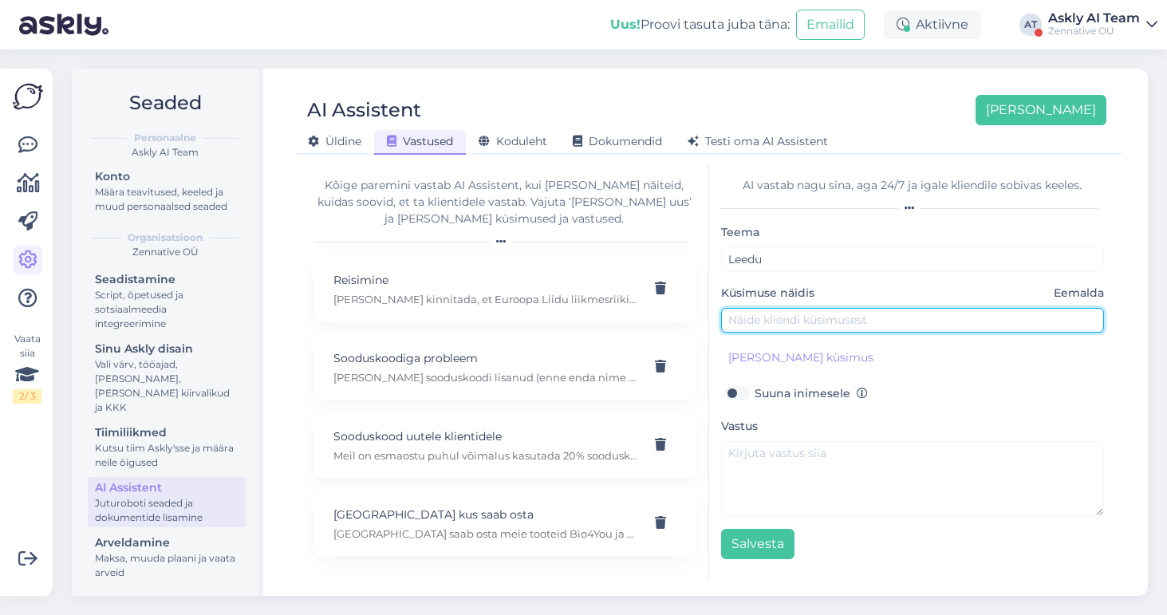
click at [802, 318] on input "text" at bounding box center [913, 320] width 384 height 25
paste input "Kus teid Leedus [PERSON_NAME] võib?"
type input "Kus teid Leedus [PERSON_NAME] võib?"
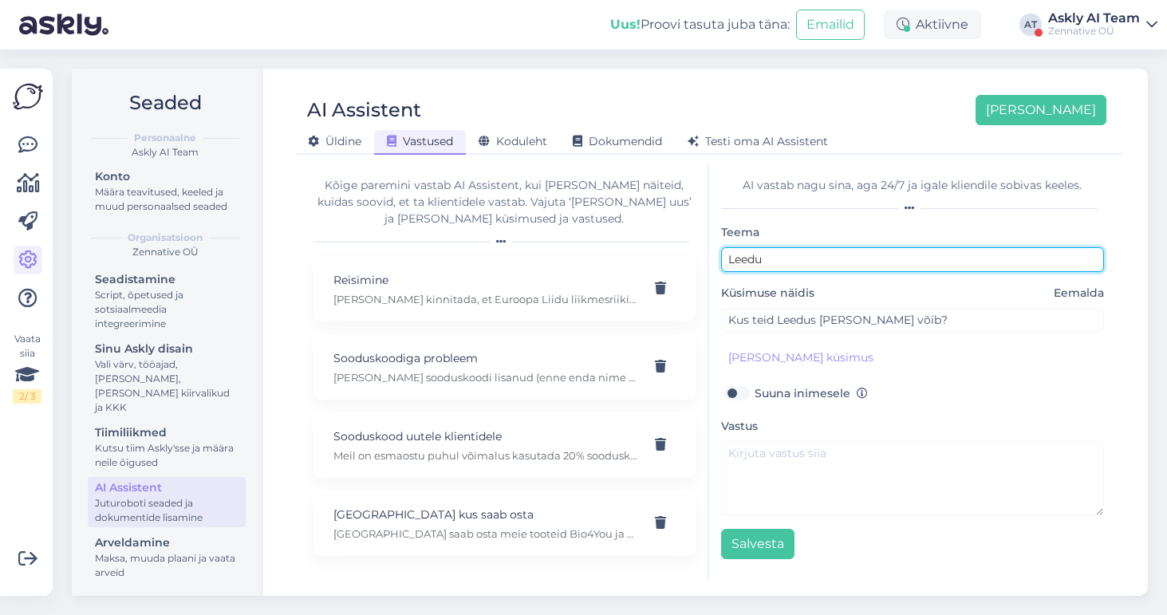
drag, startPoint x: 787, startPoint y: 256, endPoint x: 673, endPoint y: 253, distance: 113.3
click at [673, 253] on div "Kõige paremini vastab AI Assistent, kui [PERSON_NAME] näiteid, kuidas soovid, e…" at bounding box center [709, 372] width 815 height 417
type input "Välismaa"
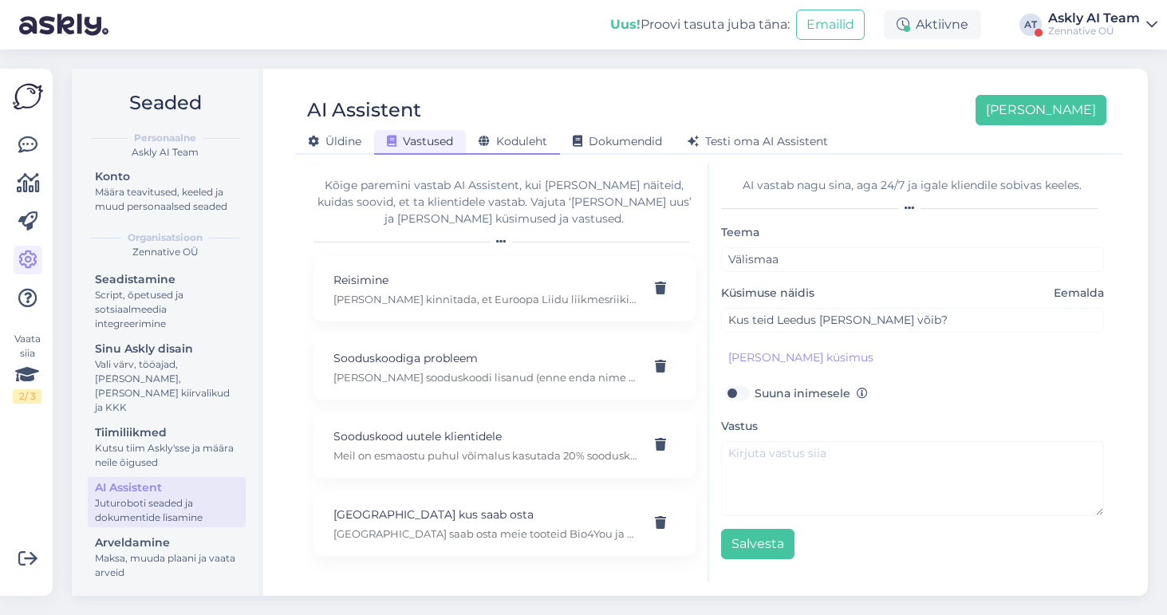
click at [521, 148] on div "Koduleht" at bounding box center [513, 142] width 94 height 25
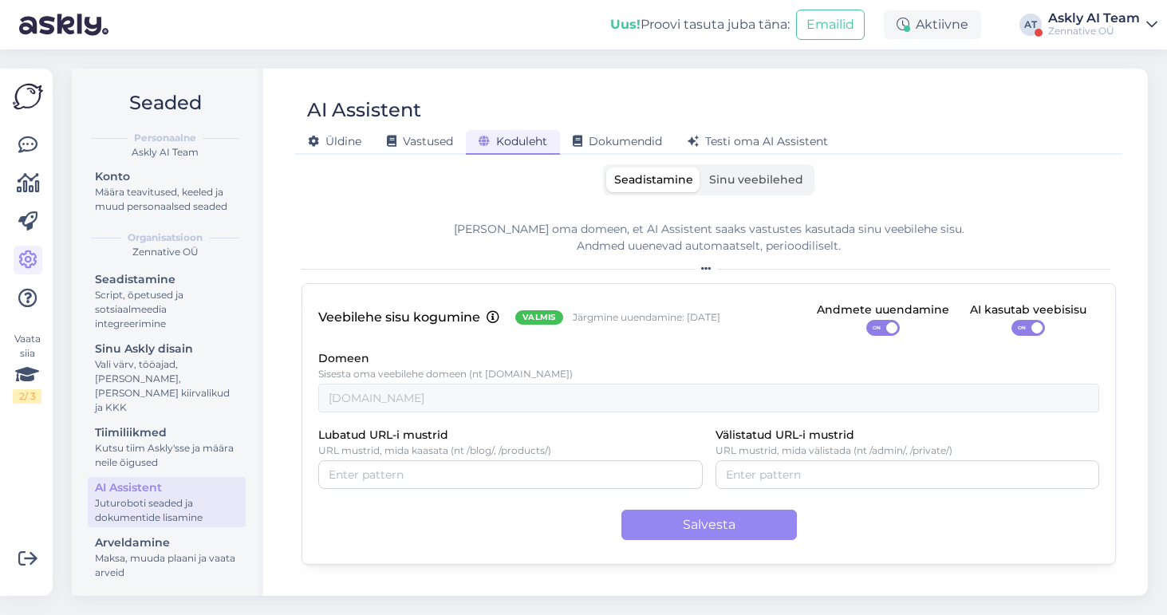
click at [746, 175] on span "Sinu veebilehed" at bounding box center [756, 179] width 94 height 14
click at [701, 168] on input "Sinu veebilehed" at bounding box center [701, 168] width 0 height 0
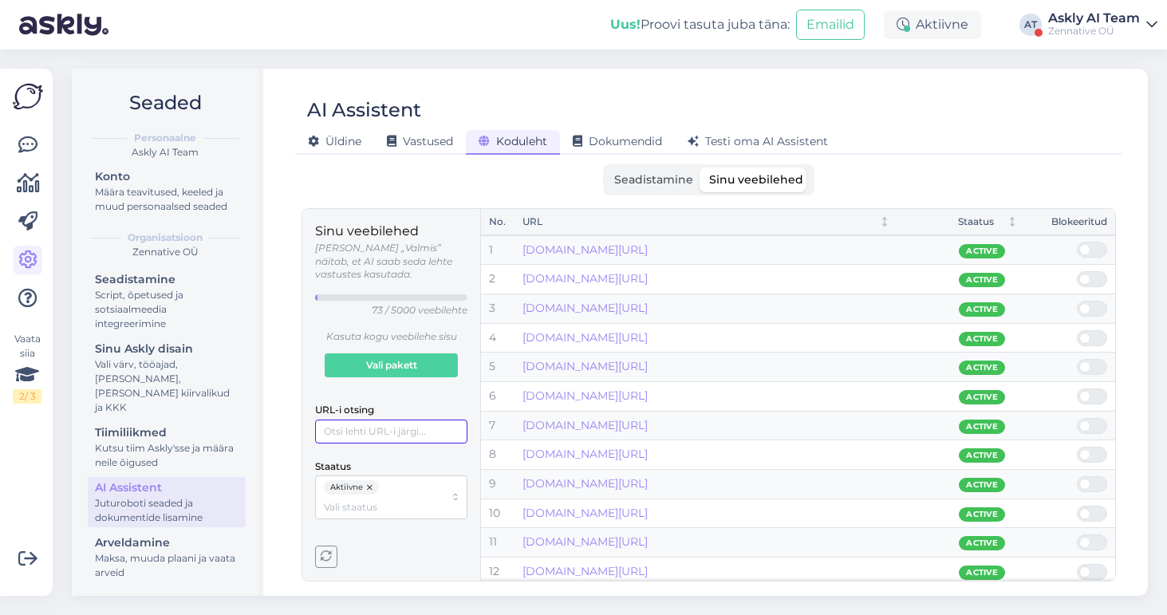
click at [399, 420] on input "URL-i otsing" at bounding box center [391, 432] width 152 height 24
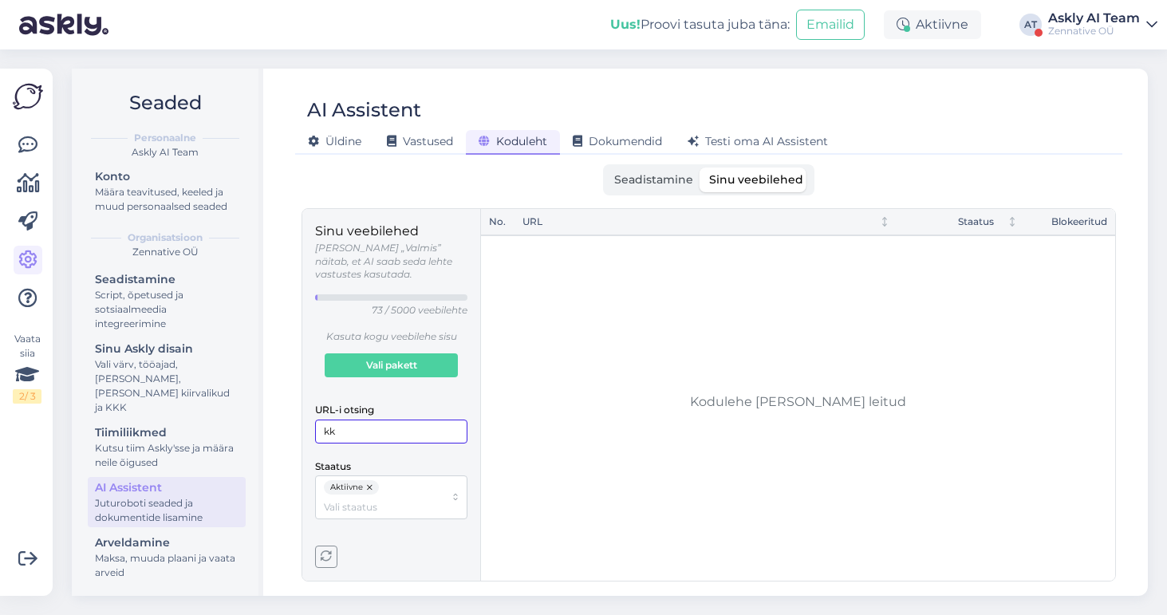
type input "k"
type input "o"
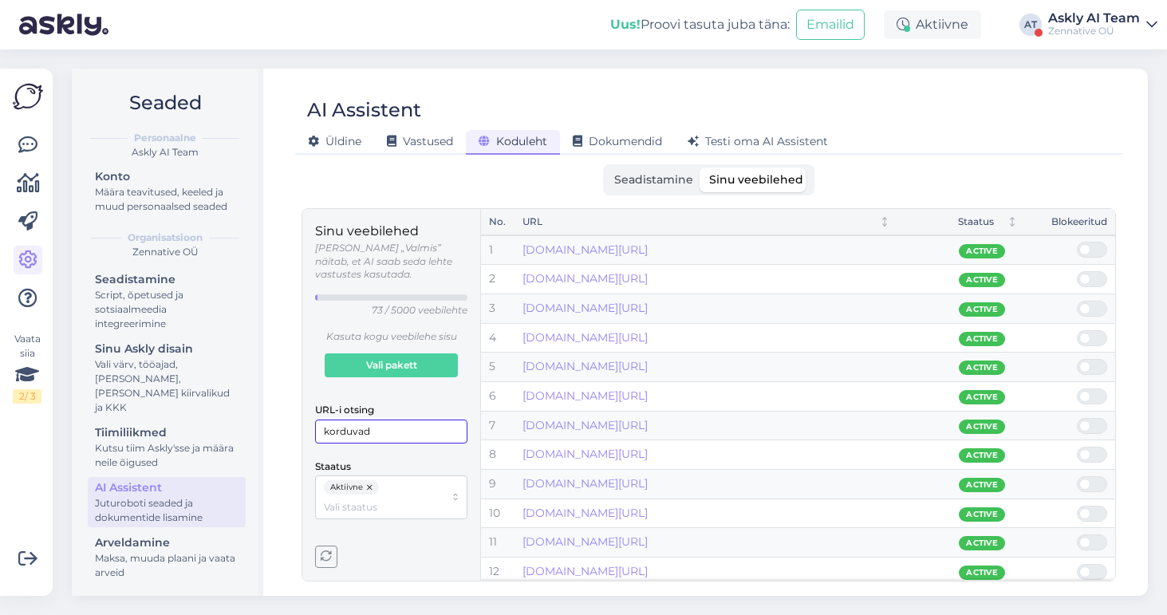
type input "korduvad"
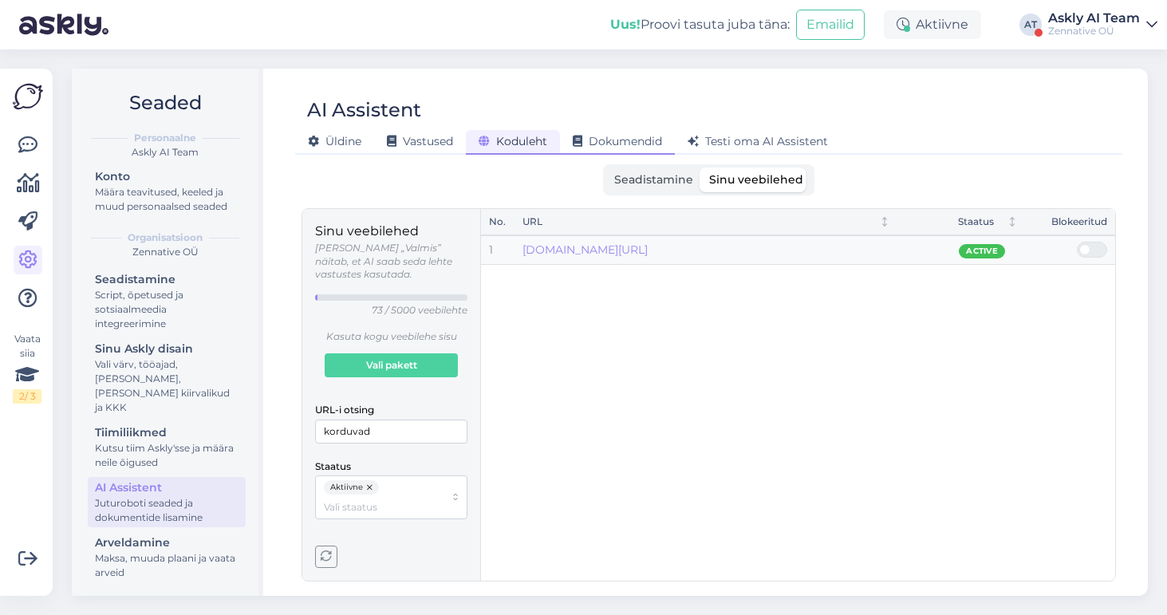
click at [615, 144] on span "Dokumendid" at bounding box center [617, 141] width 89 height 14
